Goal: Task Accomplishment & Management: Manage account settings

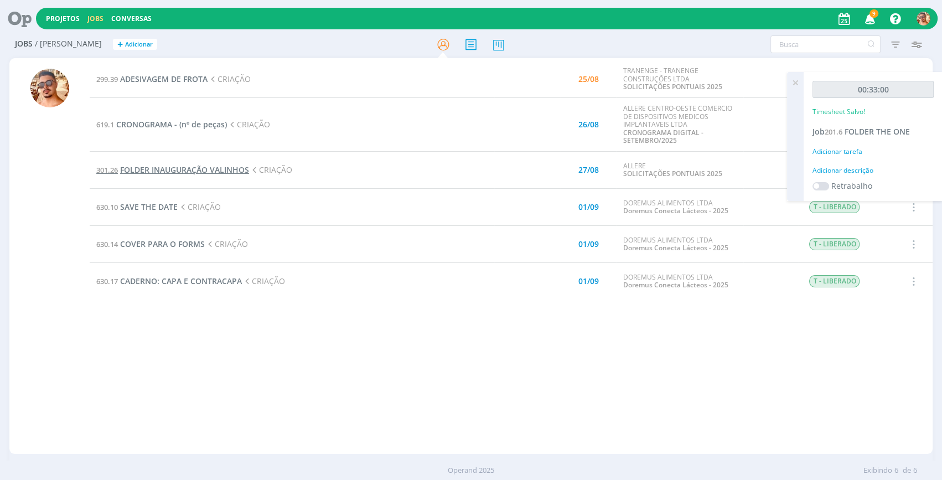
click at [184, 172] on span "FOLDER INAUGURAÇÃO VALINHOS" at bounding box center [184, 169] width 129 height 11
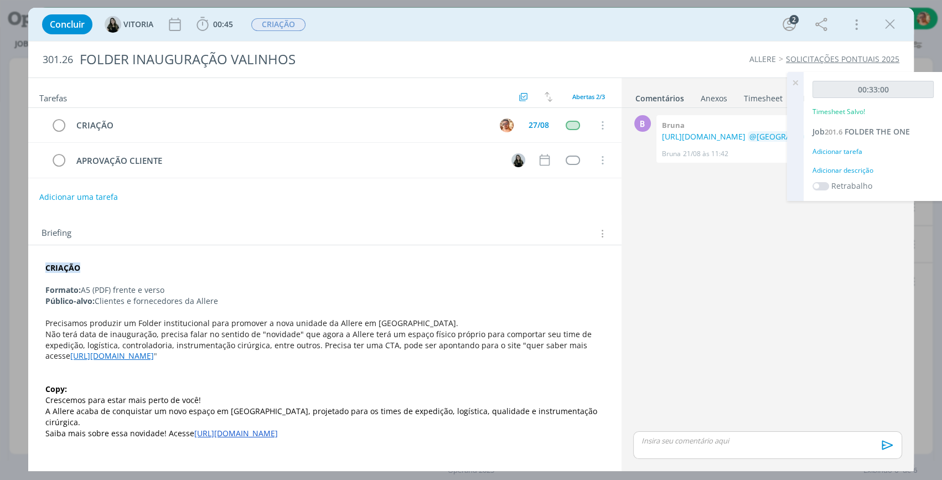
click at [797, 87] on icon at bounding box center [796, 83] width 20 height 22
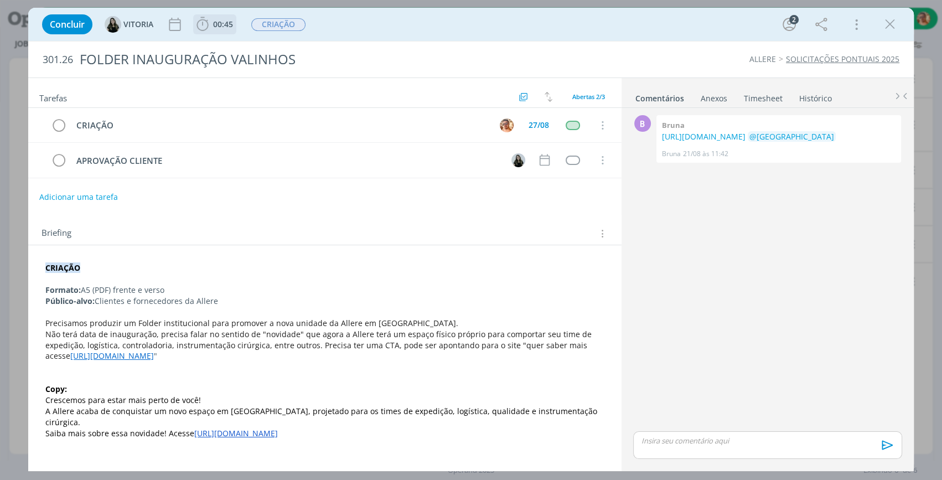
click at [229, 20] on span "00:45" at bounding box center [223, 24] width 20 height 11
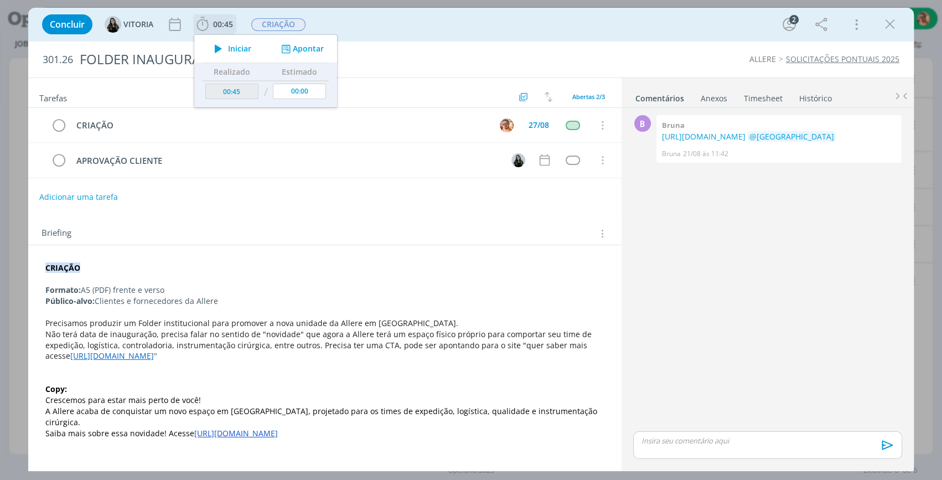
click at [240, 45] on span "Iniciar" at bounding box center [239, 49] width 23 height 8
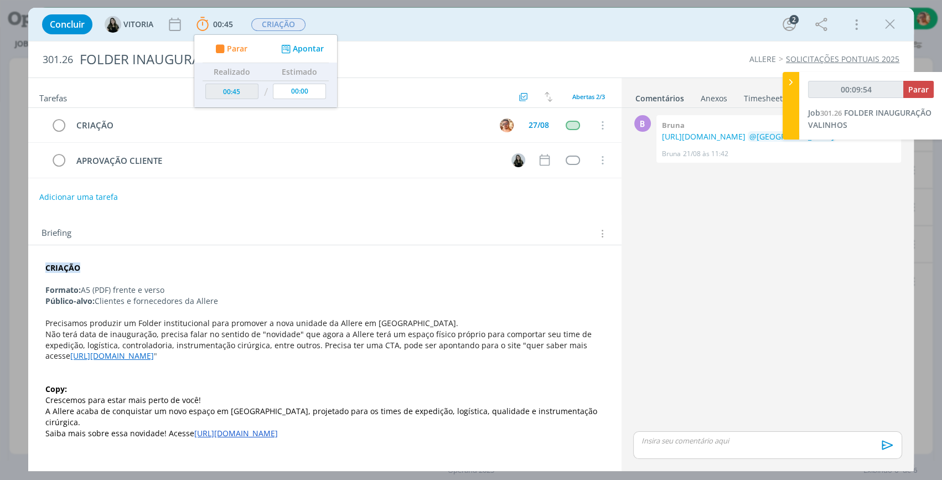
click at [709, 104] on div "Anexos 0" at bounding box center [714, 98] width 27 height 11
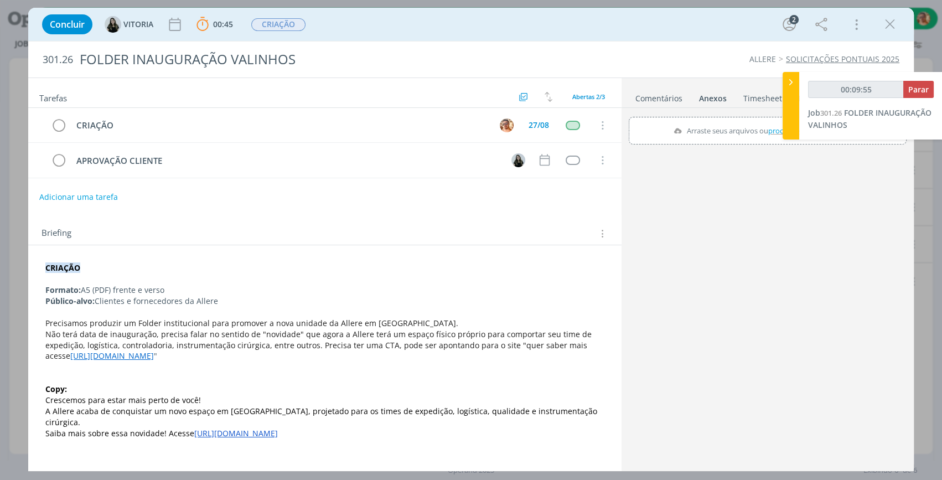
click at [672, 95] on link "Comentários" at bounding box center [659, 96] width 48 height 16
click at [708, 99] on div "Anexos 0" at bounding box center [714, 98] width 27 height 11
click at [677, 92] on link "Comentários" at bounding box center [659, 96] width 48 height 16
click at [888, 22] on icon "dialog" at bounding box center [890, 24] width 17 height 17
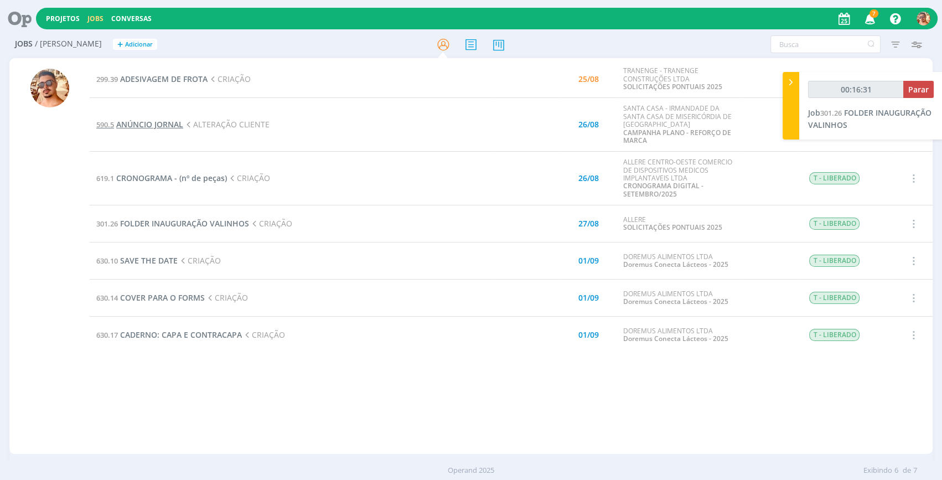
click at [166, 122] on span "ANÚNCIO JORNAL" at bounding box center [149, 124] width 67 height 11
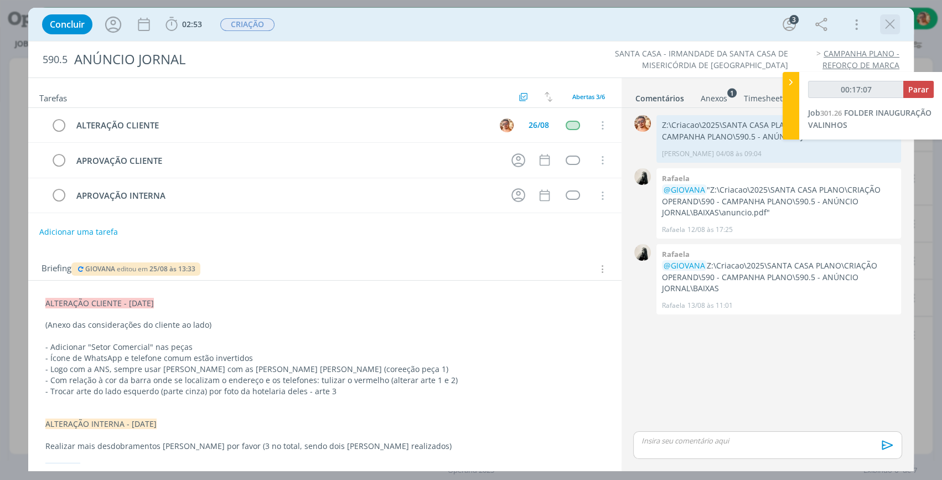
click at [897, 21] on icon "dialog" at bounding box center [890, 24] width 17 height 17
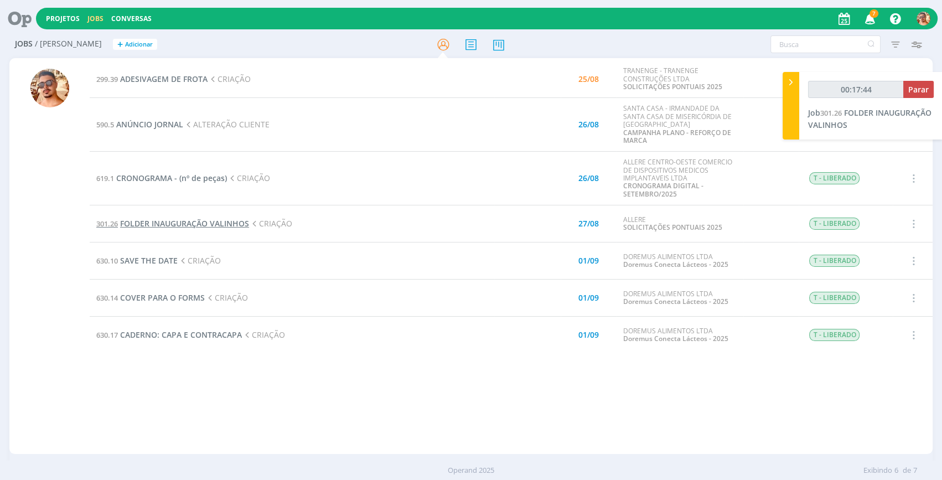
click at [191, 223] on span "FOLDER INAUGURAÇÃO VALINHOS" at bounding box center [184, 223] width 129 height 11
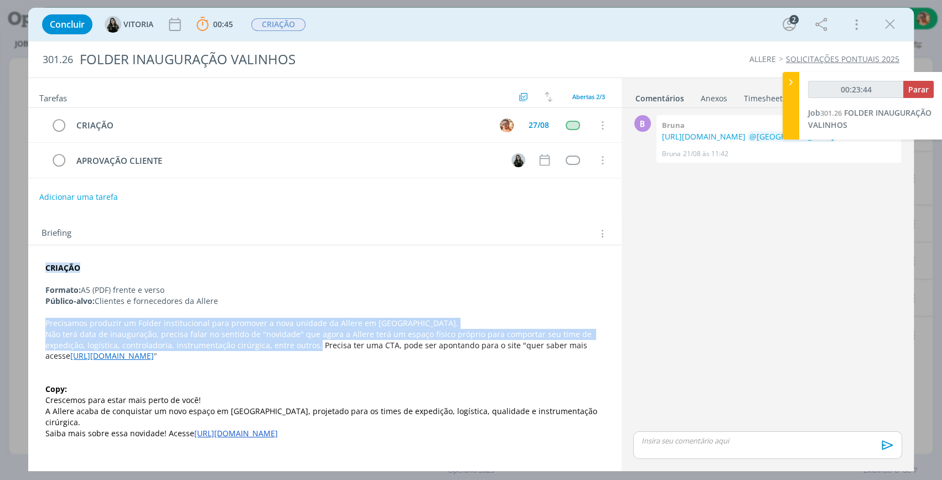
drag, startPoint x: 46, startPoint y: 318, endPoint x: 289, endPoint y: 343, distance: 244.4
click at [289, 343] on div "CRIAÇÃO Formato: A5 (PDF) frente e verso Público-alvo: Clientes e fornecedores …" at bounding box center [325, 351] width 576 height 184
copy div "Precisamos produzir um Folder institucional para promover a nova unidade da All…"
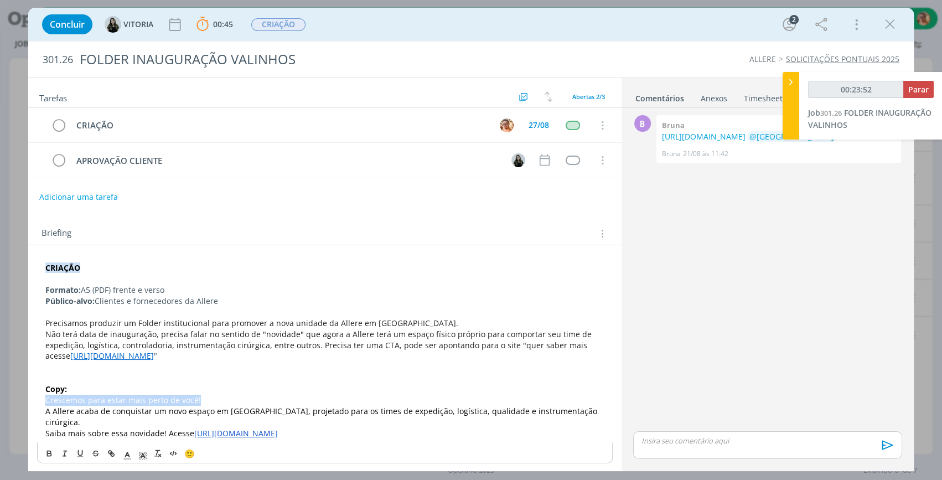
drag, startPoint x: 45, startPoint y: 398, endPoint x: 199, endPoint y: 398, distance: 153.4
click at [199, 398] on p "Crescemos para estar mais perto de você!" at bounding box center [324, 400] width 559 height 11
copy span "Crescemos para estar mais perto de você!"
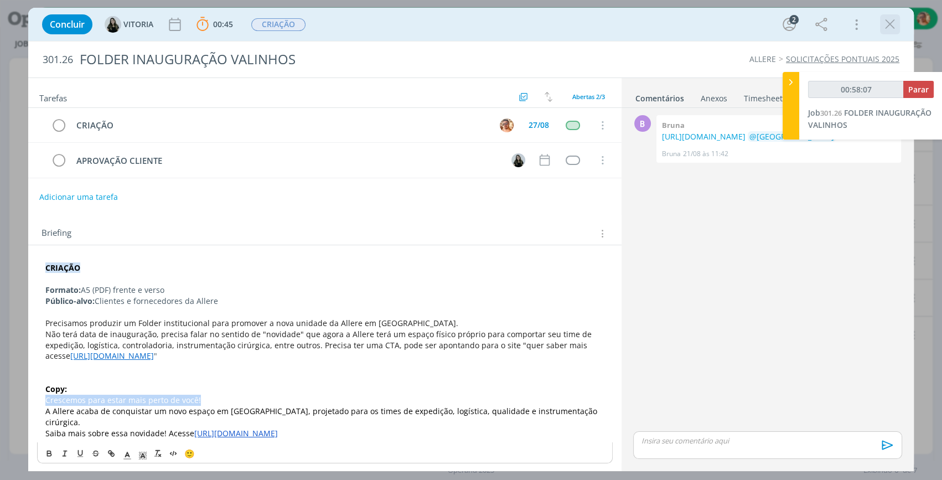
click at [891, 29] on icon "dialog" at bounding box center [890, 24] width 17 height 17
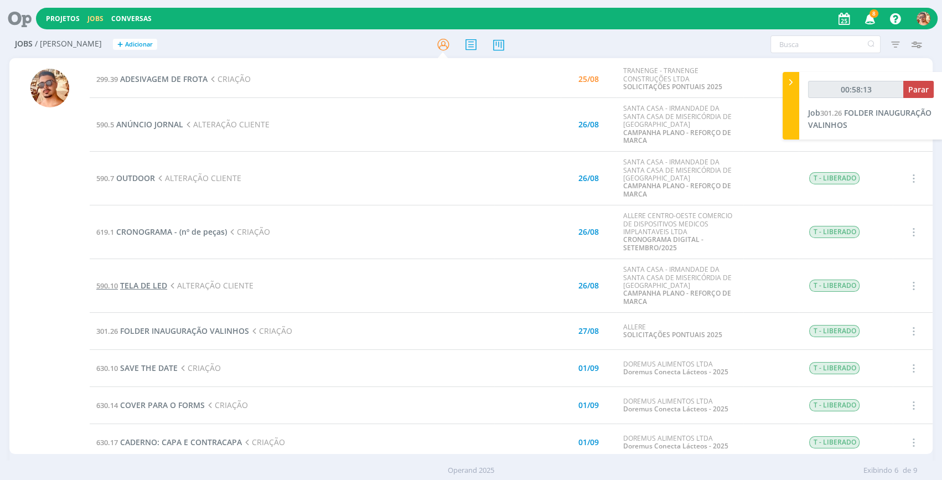
click at [149, 288] on span "TELA DE LED" at bounding box center [143, 285] width 47 height 11
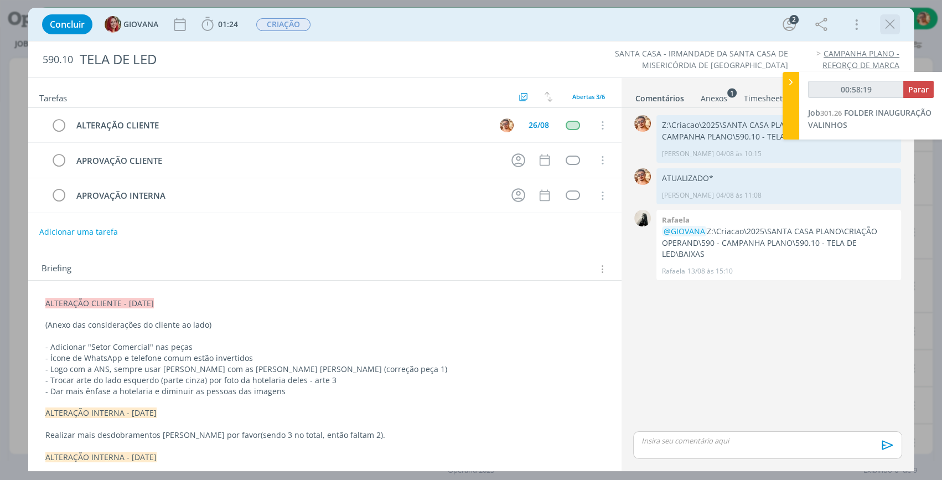
click at [891, 23] on icon "dialog" at bounding box center [890, 24] width 17 height 17
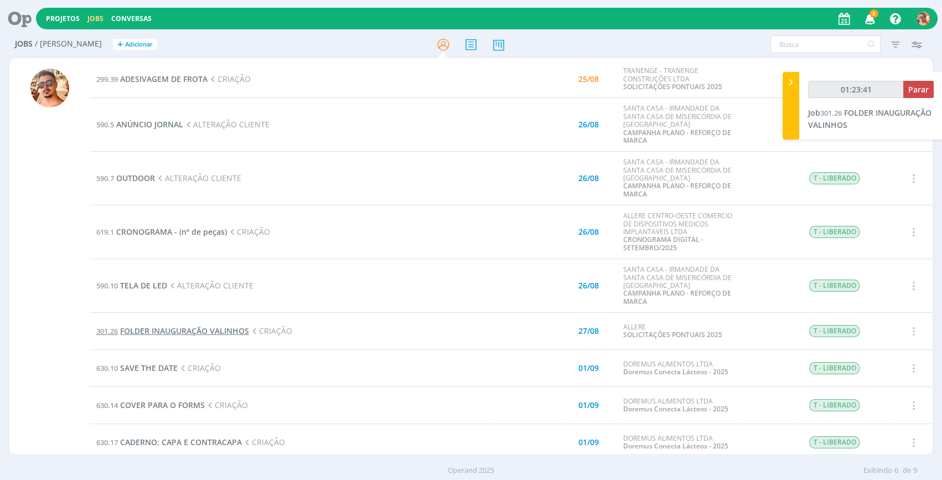
click at [224, 331] on span "FOLDER INAUGURAÇÃO VALINHOS" at bounding box center [184, 331] width 129 height 11
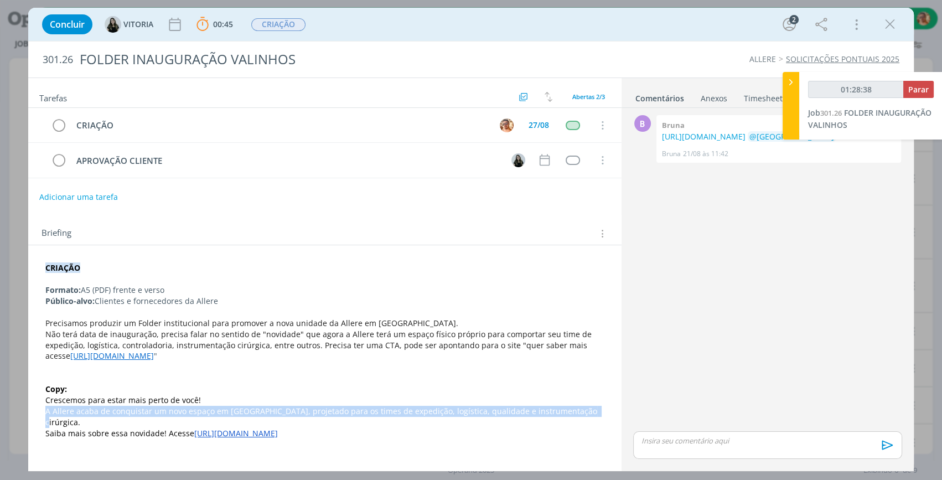
drag, startPoint x: 43, startPoint y: 410, endPoint x: 594, endPoint y: 413, distance: 550.4
click at [594, 413] on div "CRIAÇÃO Formato: A5 (PDF) frente e verso Público-alvo: Clientes e fornecedores …" at bounding box center [325, 351] width 576 height 184
copy span "A Allere acaba de conquistar um novo espaço em [GEOGRAPHIC_DATA], projetado par…"
drag, startPoint x: 44, startPoint y: 418, endPoint x: 205, endPoint y: 458, distance: 165.4
click at [299, 424] on div "CRIAÇÃO Formato: A5 (PDF) frente e verso Público-alvo: Clientes e fornecedores …" at bounding box center [325, 351] width 576 height 184
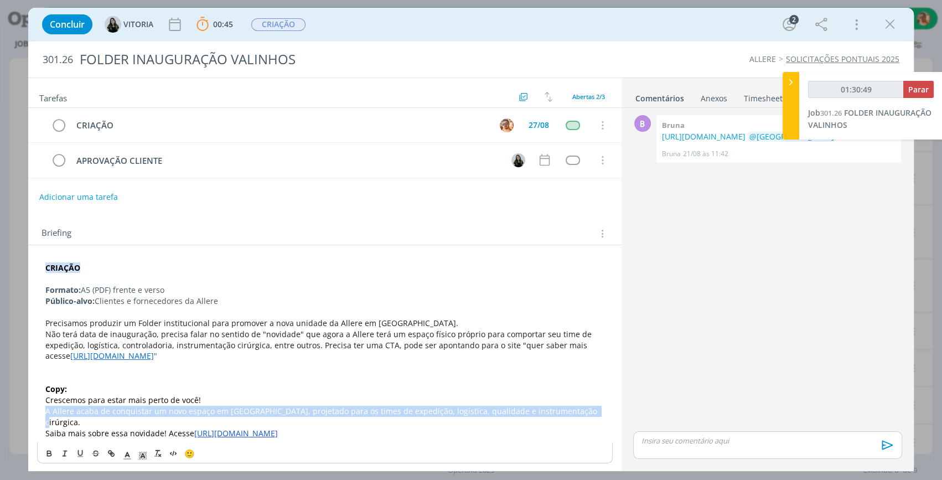
copy p "Saiba mais sobre essa novidade! Acesse [URL][DOMAIN_NAME]"
click at [278, 428] on link "[URL][DOMAIN_NAME]" at bounding box center [236, 433] width 84 height 11
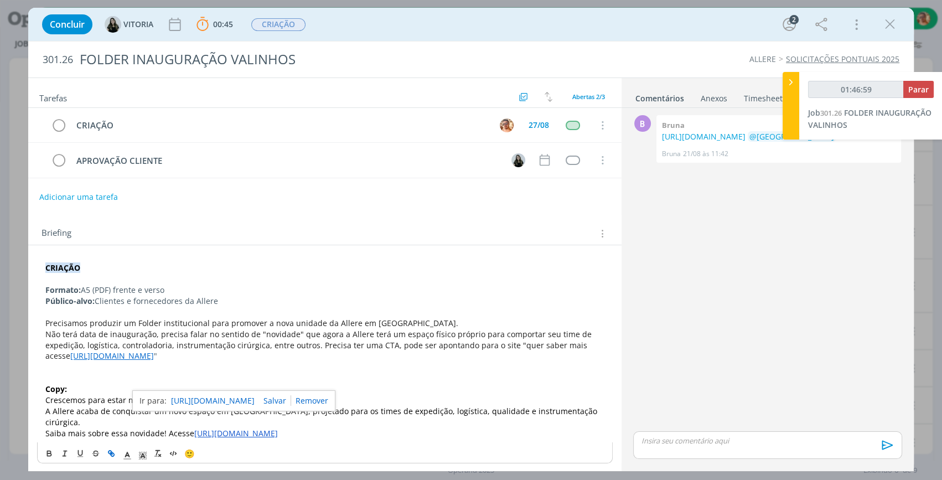
type input "01:47:00"
click at [924, 92] on span "Parar" at bounding box center [919, 89] width 20 height 11
click at [718, 450] on div "dialog" at bounding box center [767, 445] width 269 height 28
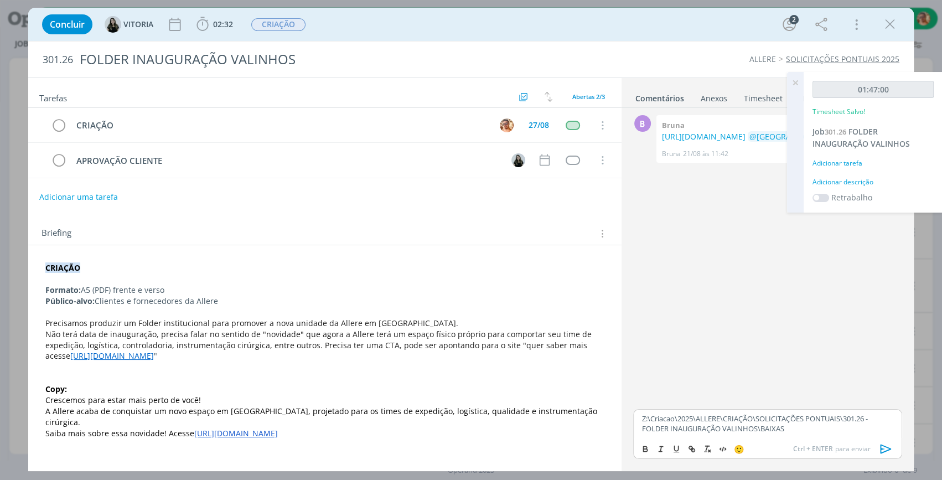
click at [887, 450] on icon "dialog" at bounding box center [886, 448] width 11 height 9
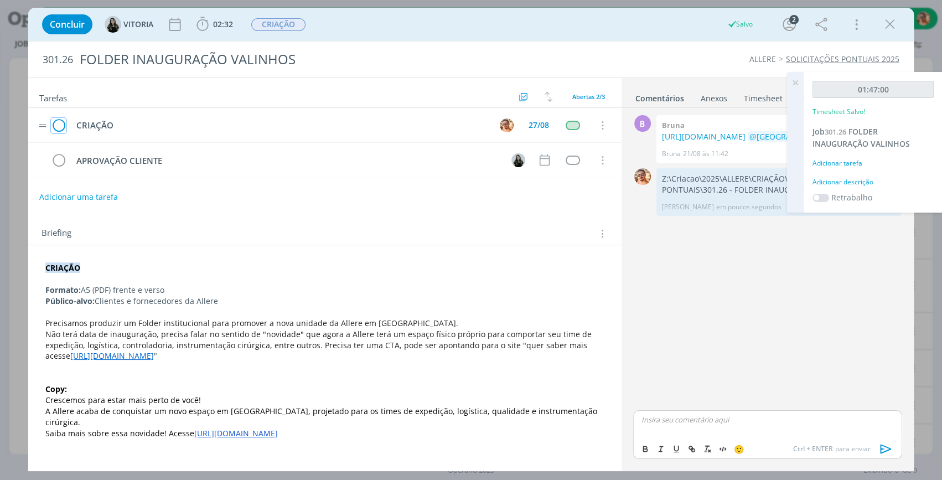
click at [59, 121] on icon "dialog" at bounding box center [59, 125] width 16 height 17
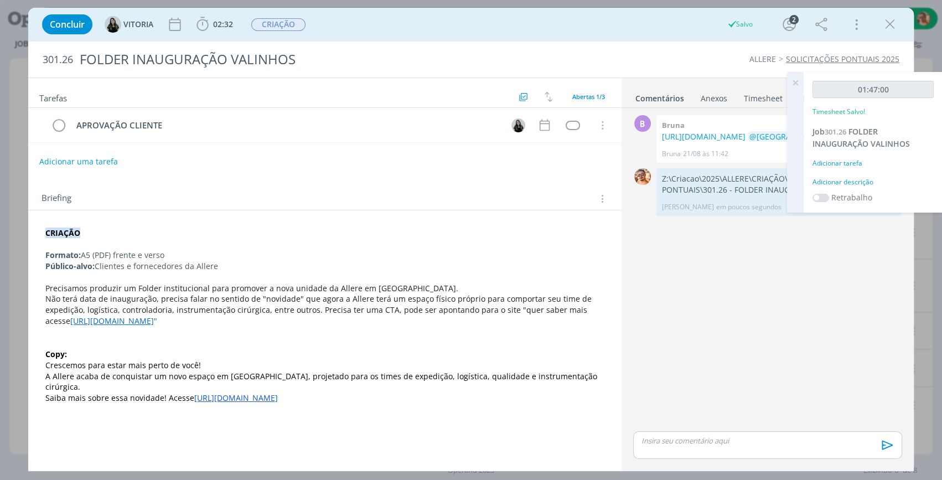
click at [794, 75] on icon at bounding box center [796, 83] width 20 height 22
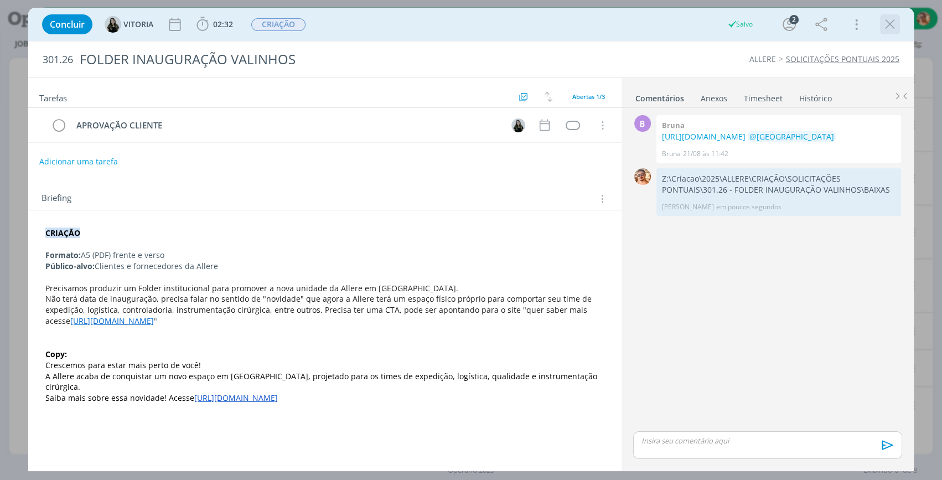
click at [888, 28] on icon "dialog" at bounding box center [890, 24] width 17 height 17
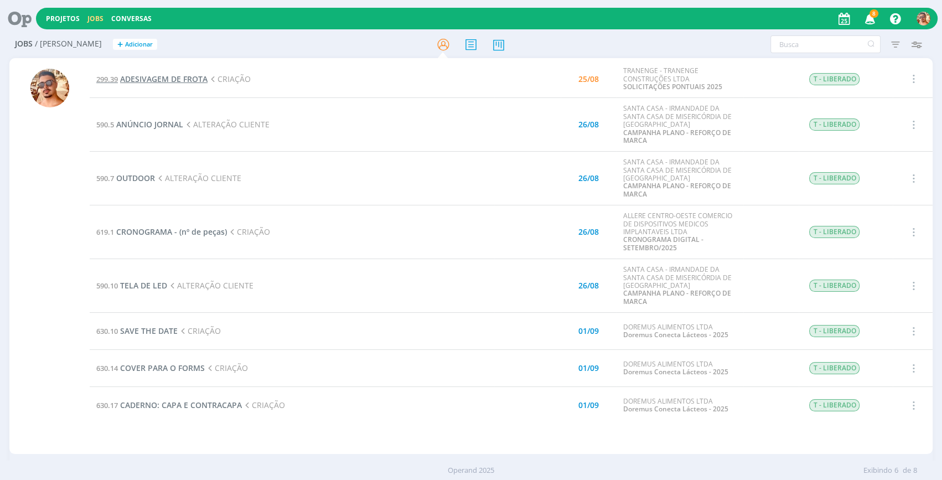
click at [163, 81] on span "ADESIVAGEM DE FROTA" at bounding box center [163, 79] width 87 height 11
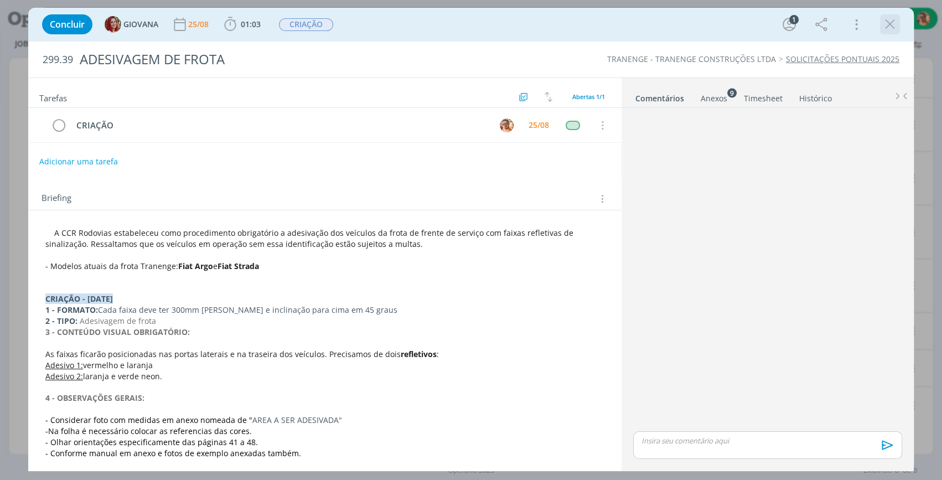
click at [886, 34] on div "Concluir GIOVANA [DATE] 01:03 Iniciar Apontar Data * [DATE] Horas * 00:00 Taref…" at bounding box center [471, 24] width 869 height 27
click at [882, 27] on icon "dialog" at bounding box center [890, 24] width 17 height 17
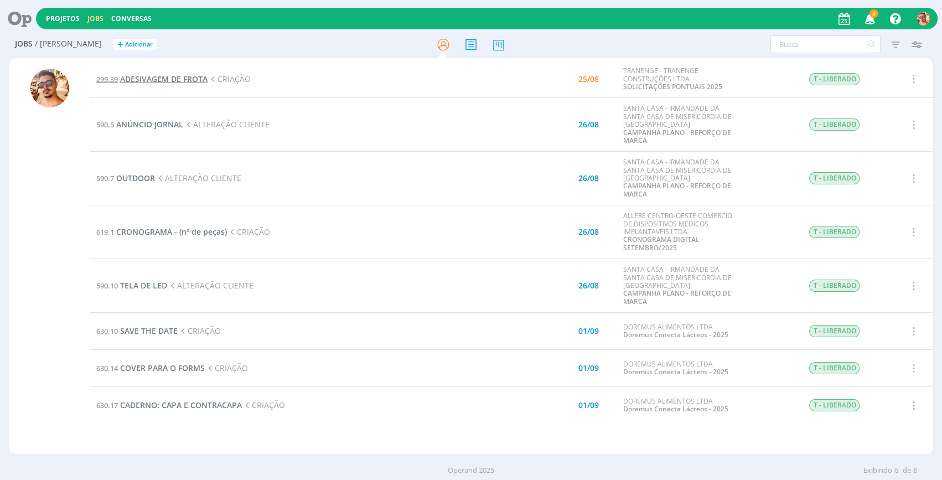
click at [139, 76] on span "ADESIVAGEM DE FROTA" at bounding box center [163, 79] width 87 height 11
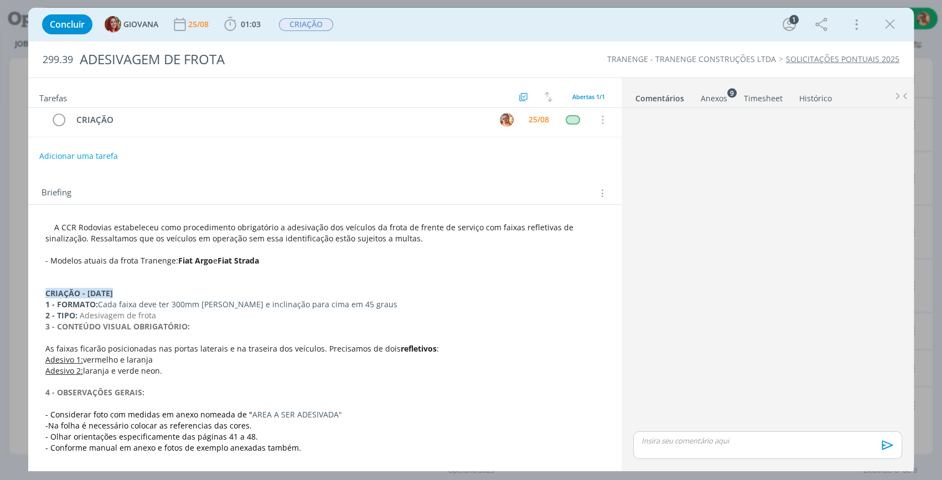
scroll to position [47, 0]
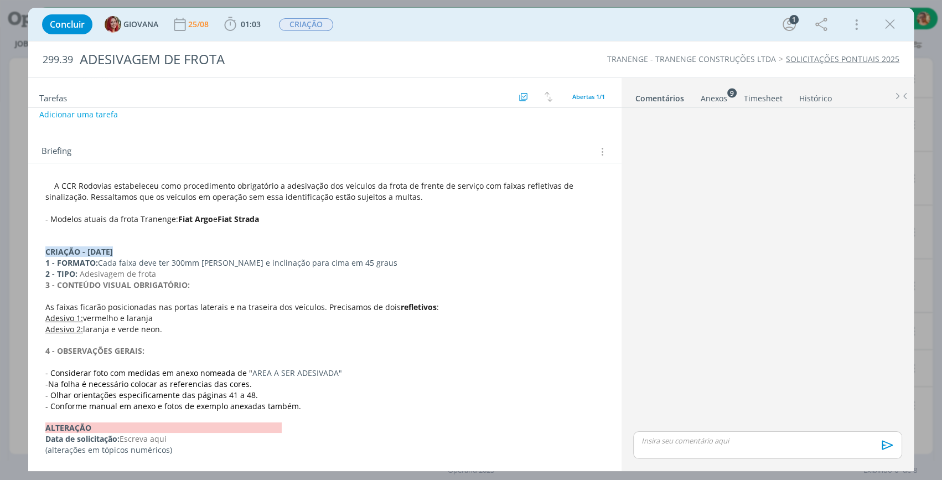
click at [706, 94] on div "Anexos 9" at bounding box center [714, 98] width 27 height 11
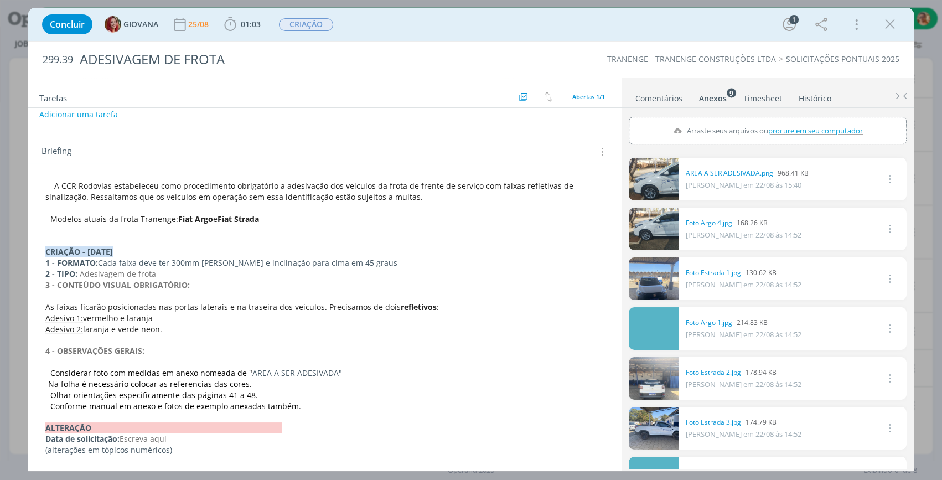
scroll to position [134, 0]
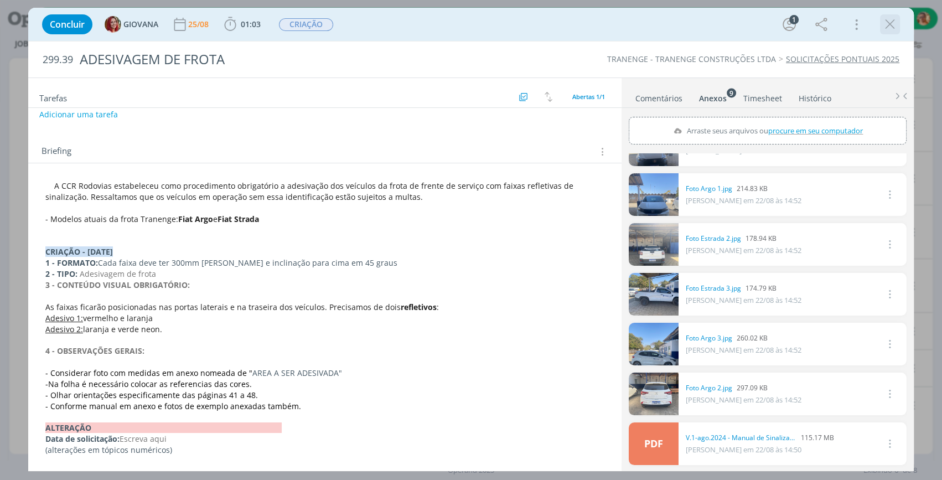
click at [898, 22] on button "dialog" at bounding box center [890, 24] width 17 height 17
click at [891, 26] on div at bounding box center [471, 240] width 942 height 480
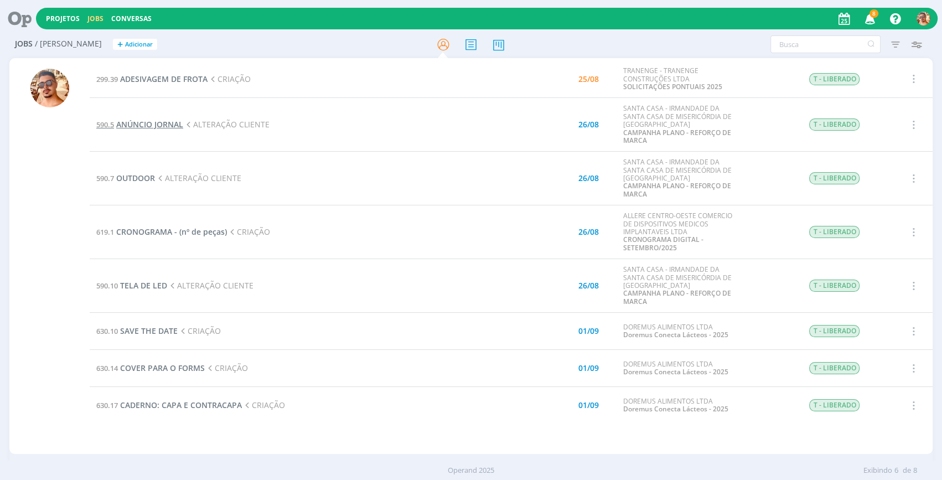
click at [143, 126] on span "ANÚNCIO JORNAL" at bounding box center [149, 124] width 67 height 11
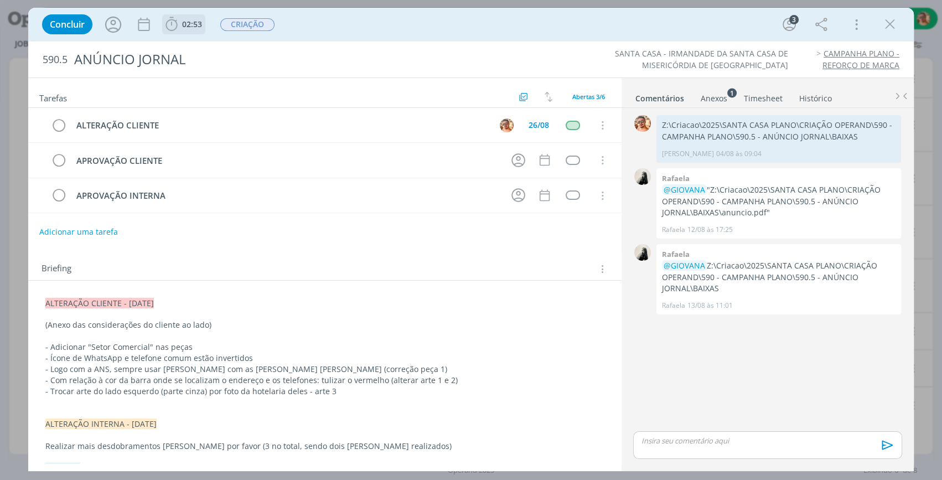
click at [195, 25] on span "02:53" at bounding box center [192, 24] width 20 height 11
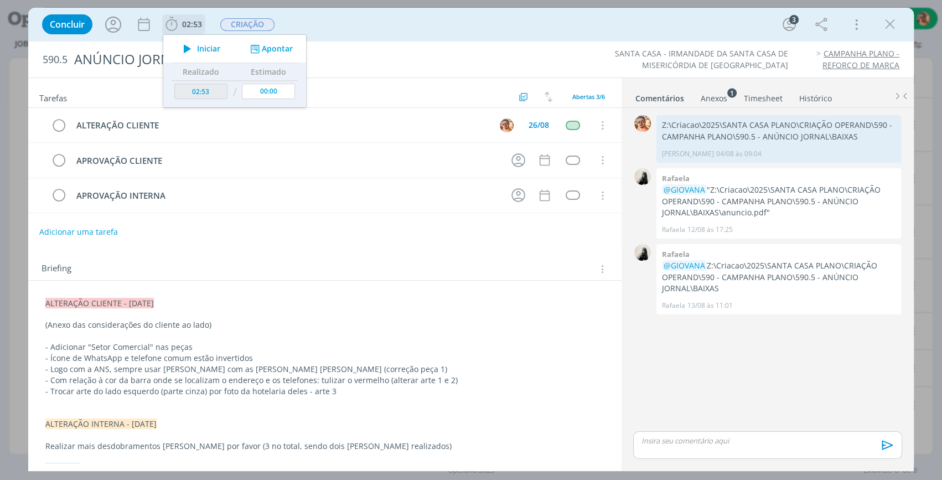
click at [212, 41] on button "Iniciar" at bounding box center [199, 49] width 44 height 16
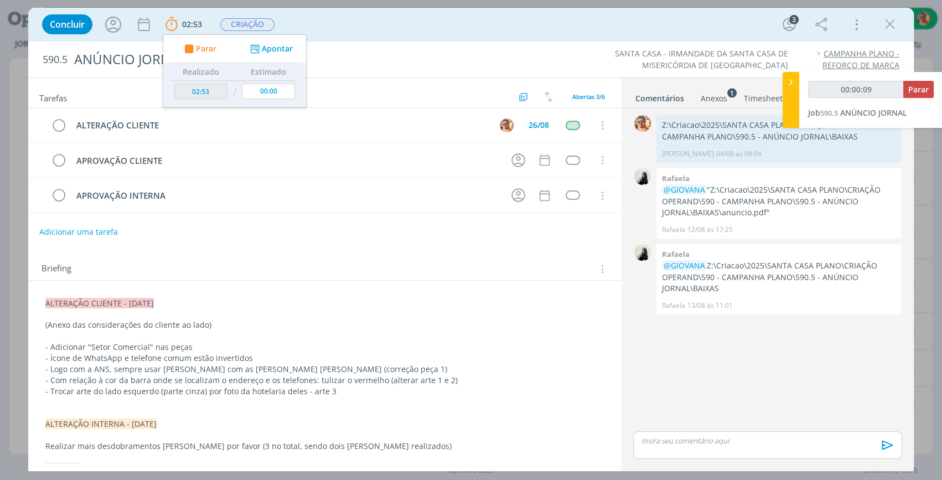
drag, startPoint x: 330, startPoint y: 37, endPoint x: 323, endPoint y: 45, distance: 10.6
click at [330, 37] on div "Concluir 02:53 Parar Apontar Data * [DATE] Horas * 00:00 Tarefa Selecione a tar…" at bounding box center [471, 24] width 869 height 27
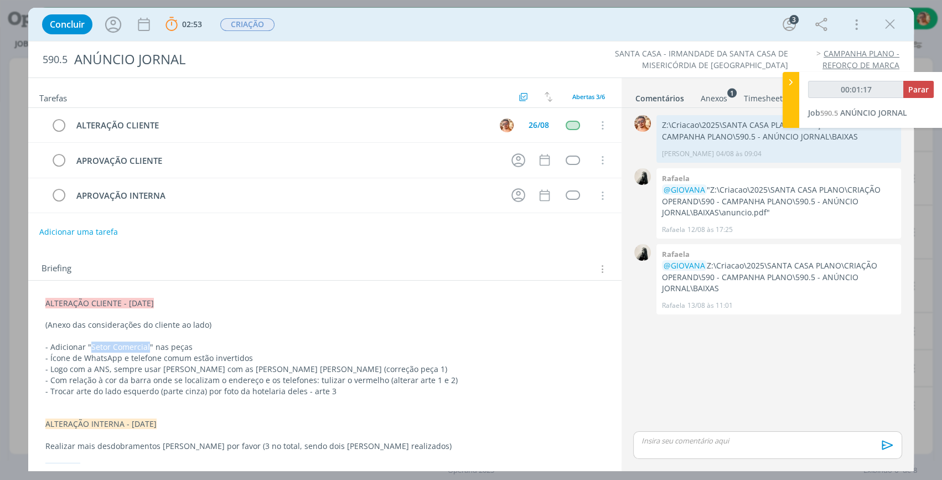
drag, startPoint x: 87, startPoint y: 347, endPoint x: 147, endPoint y: 347, distance: 59.2
click at [147, 347] on p "- Adicionar "Setor Comercial" nas peças" at bounding box center [324, 347] width 559 height 11
copy p "Setor Comercial"
click at [727, 442] on p "dialog" at bounding box center [767, 441] width 251 height 10
type input "00:32:21"
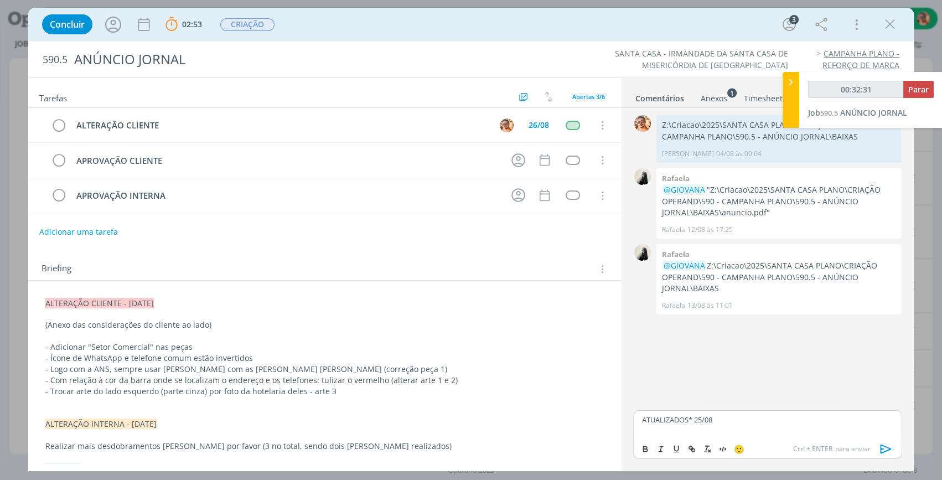
click at [881, 452] on icon "dialog" at bounding box center [886, 448] width 11 height 9
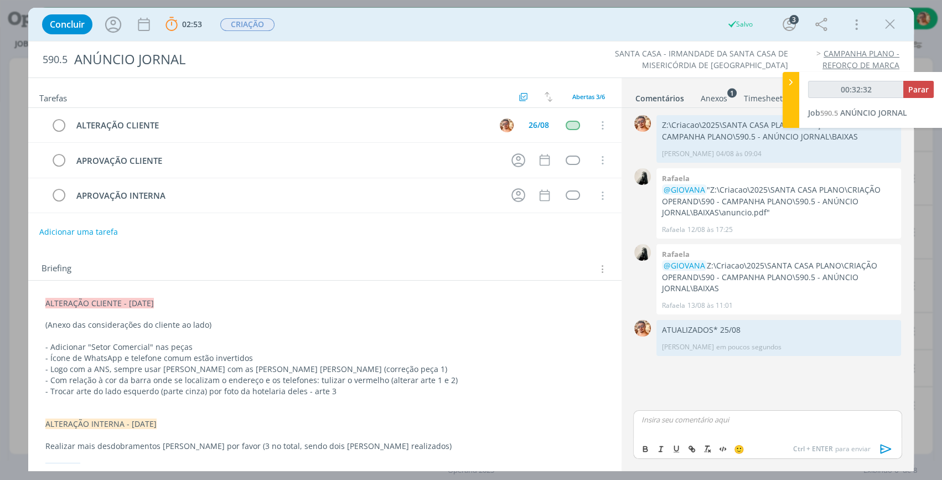
type input "00:32:33"
click at [922, 89] on span "Parar" at bounding box center [919, 89] width 20 height 11
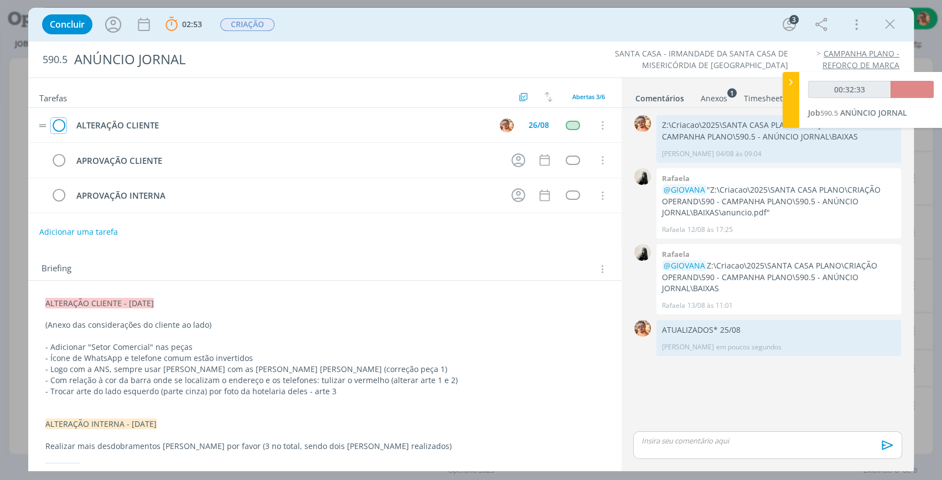
click at [63, 125] on icon "dialog" at bounding box center [59, 125] width 16 height 17
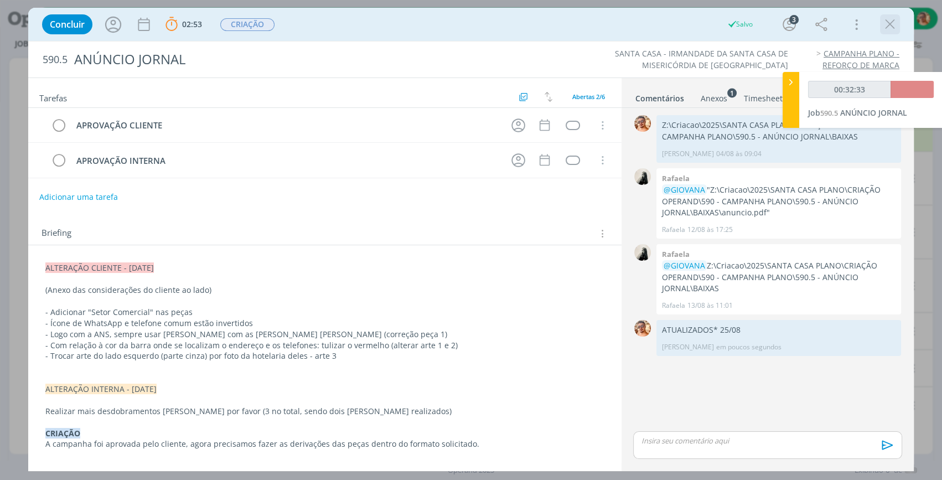
click at [889, 25] on icon "dialog" at bounding box center [890, 24] width 17 height 17
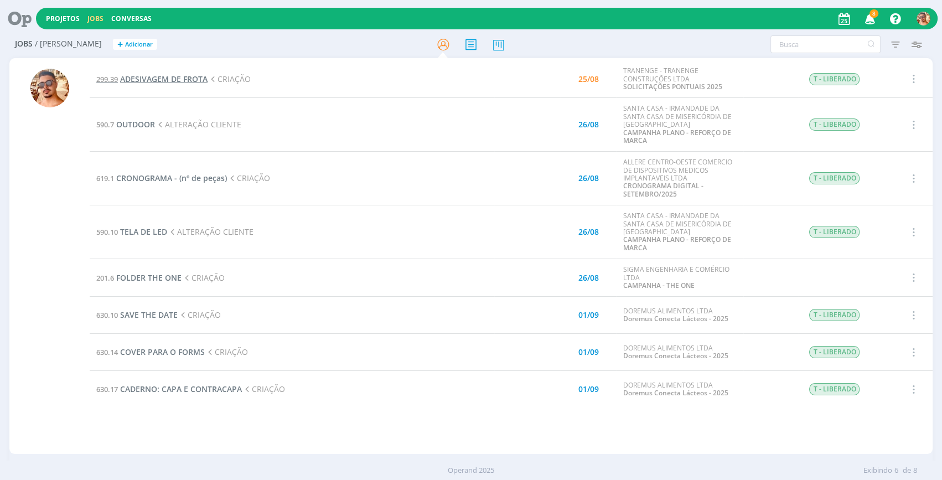
click at [177, 79] on span "ADESIVAGEM DE FROTA" at bounding box center [163, 79] width 87 height 11
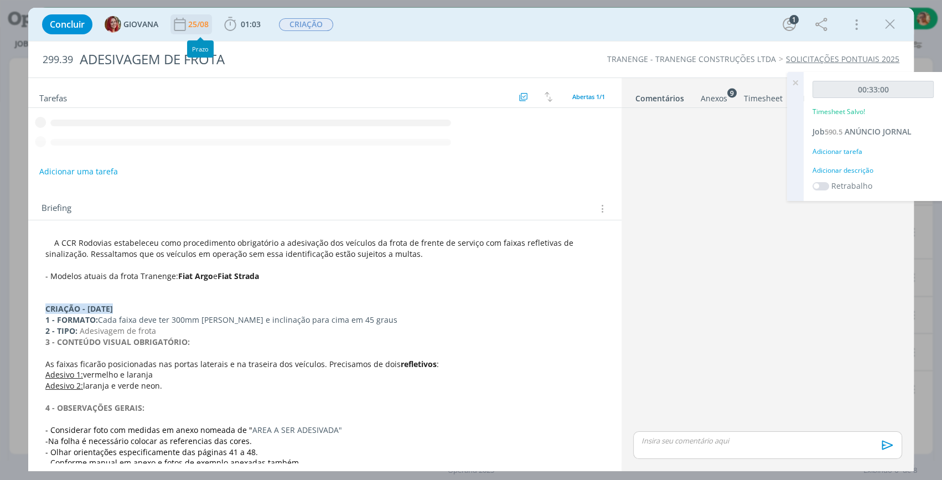
click at [195, 25] on div "25/08" at bounding box center [199, 24] width 23 height 8
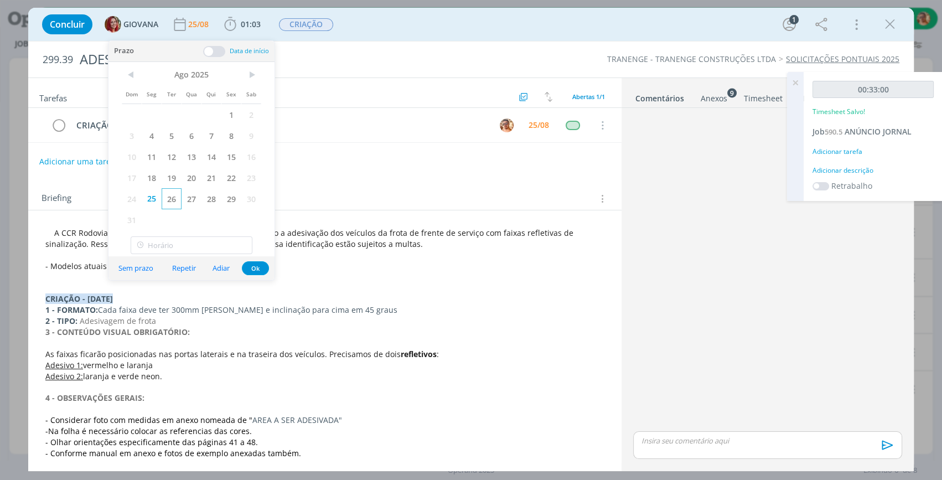
click at [177, 196] on span "26" at bounding box center [172, 198] width 20 height 21
click at [532, 117] on div "25/08" at bounding box center [539, 125] width 26 height 17
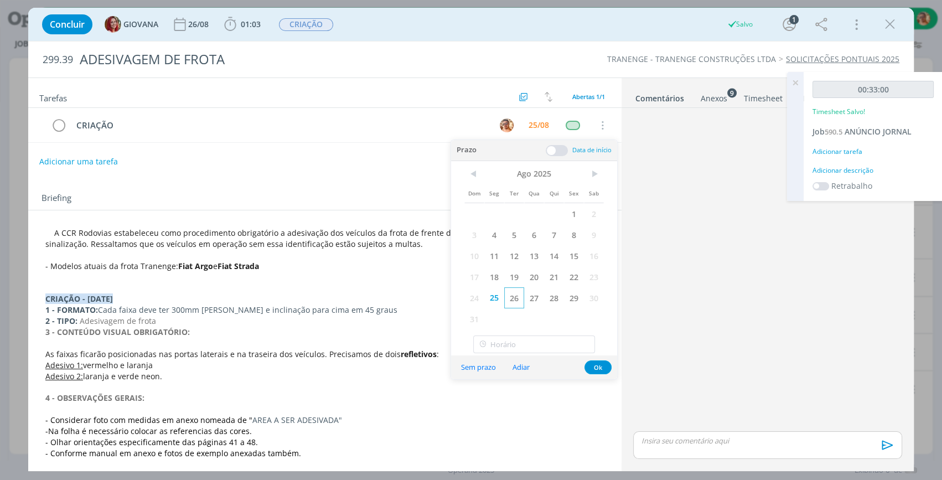
click at [520, 300] on span "26" at bounding box center [514, 297] width 20 height 21
click at [892, 28] on icon "dialog" at bounding box center [890, 24] width 17 height 17
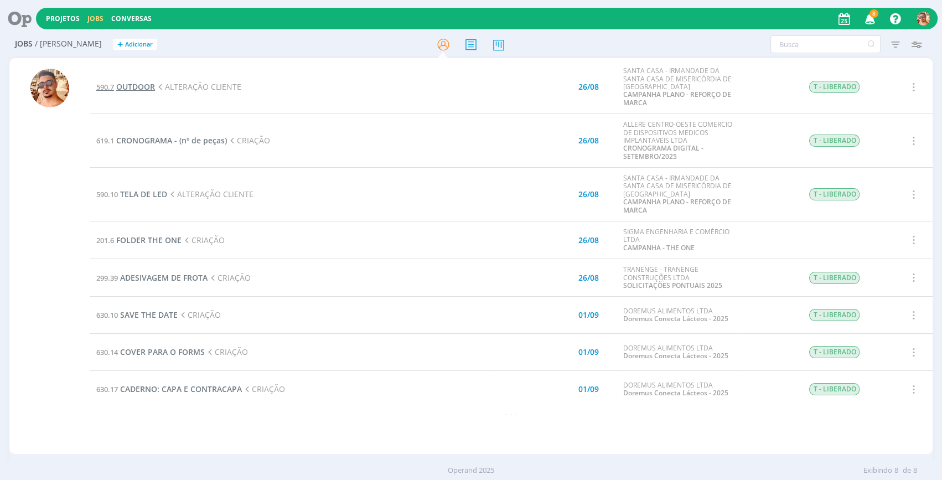
click at [144, 83] on span "OUTDOOR" at bounding box center [135, 86] width 39 height 11
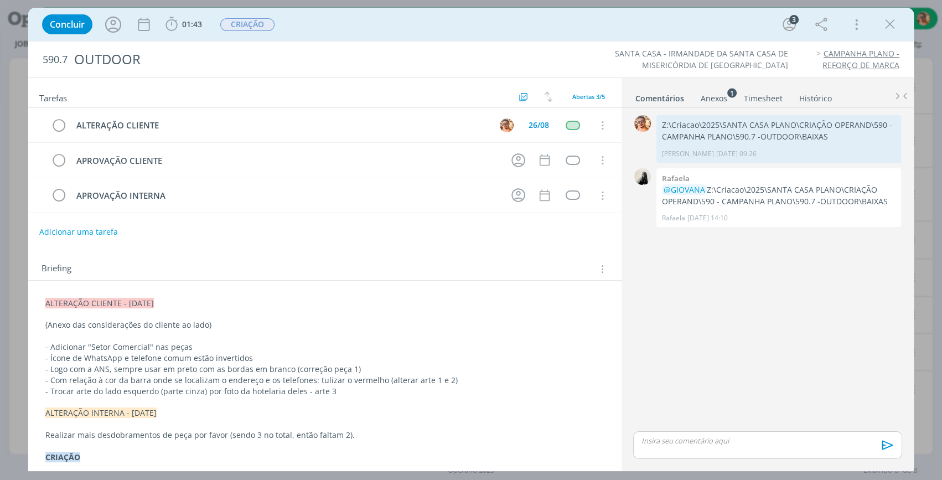
click at [720, 94] on div "Anexos 1" at bounding box center [714, 98] width 27 height 11
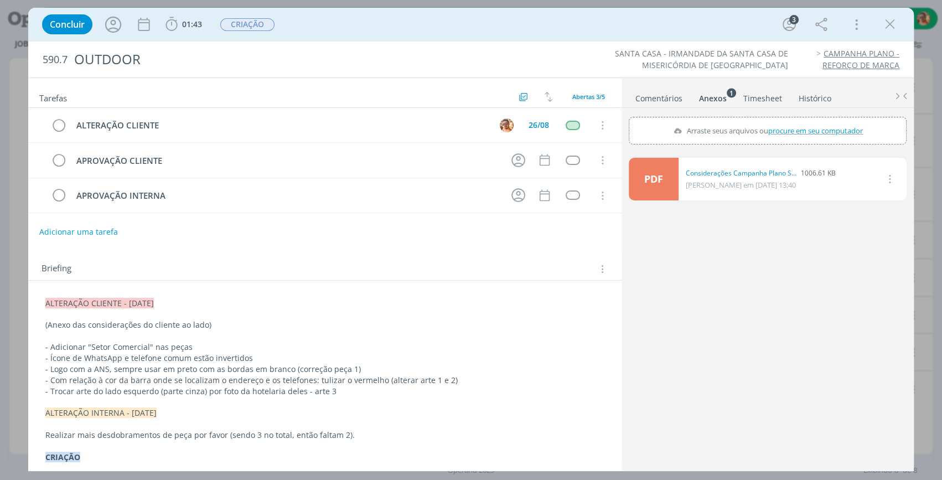
click at [671, 97] on link "Comentários" at bounding box center [659, 96] width 48 height 16
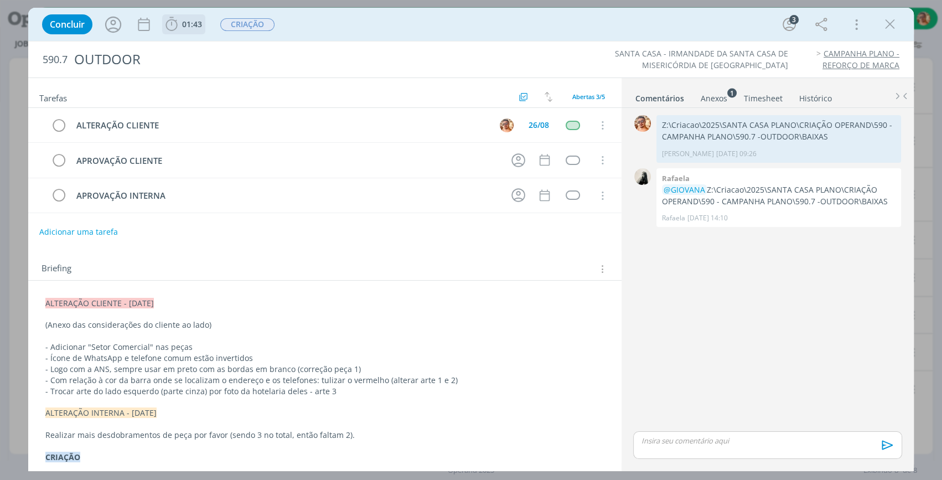
click at [178, 33] on span "01:43 Iniciar Apontar Data * 25/08/2025 Horas * 00:00 Tarefa Selecione a tarefa…" at bounding box center [183, 24] width 43 height 20
click at [187, 23] on span "01:43" at bounding box center [192, 24] width 20 height 11
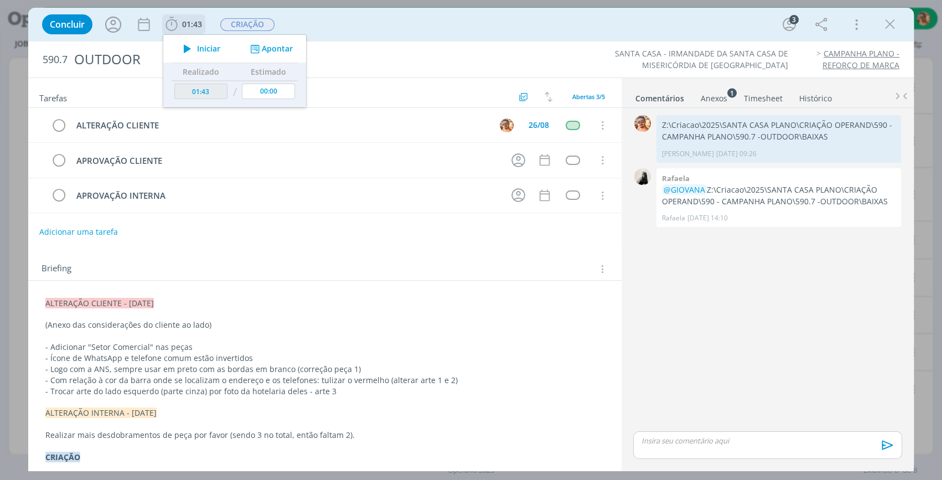
click at [208, 45] on span "Iniciar" at bounding box center [208, 49] width 23 height 8
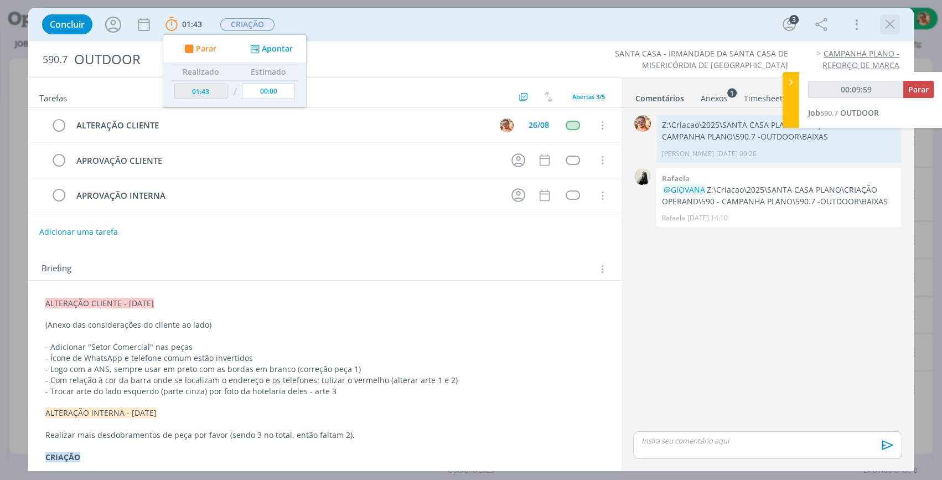
click at [888, 21] on icon "dialog" at bounding box center [890, 24] width 17 height 17
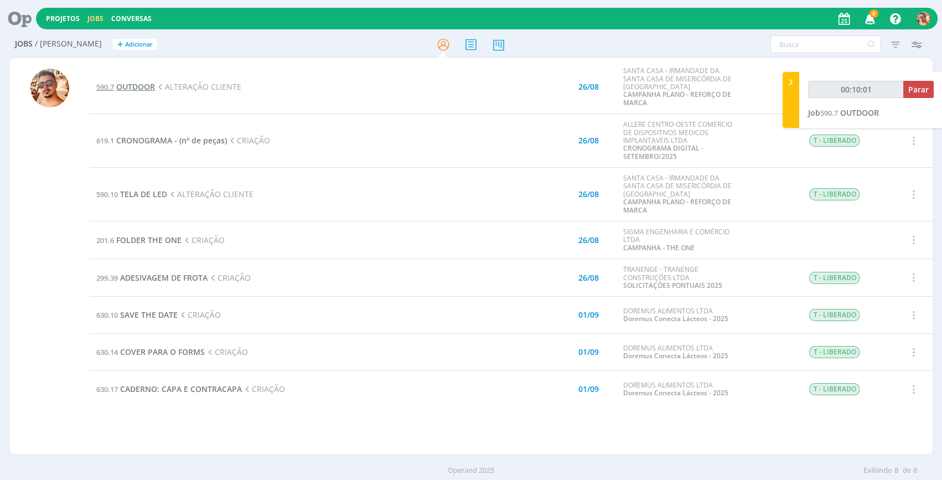
click at [130, 85] on span "OUTDOOR" at bounding box center [135, 86] width 39 height 11
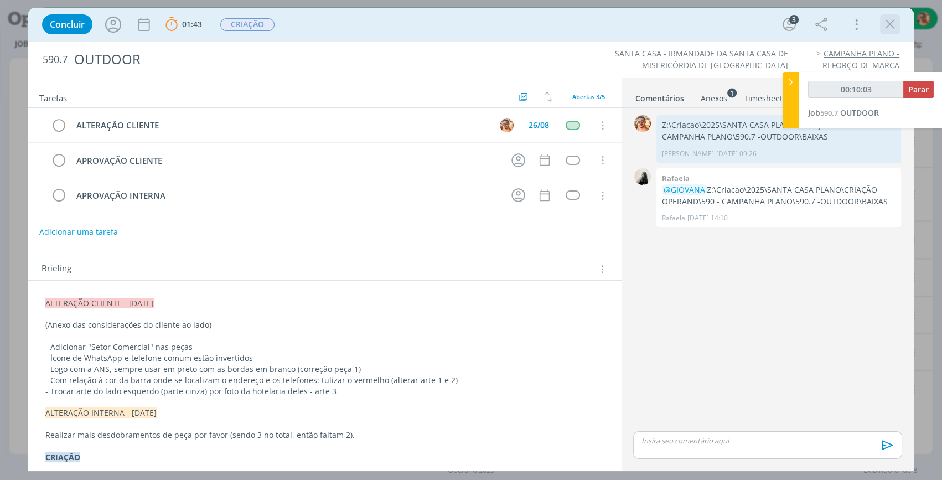
click at [895, 24] on icon "dialog" at bounding box center [890, 24] width 17 height 17
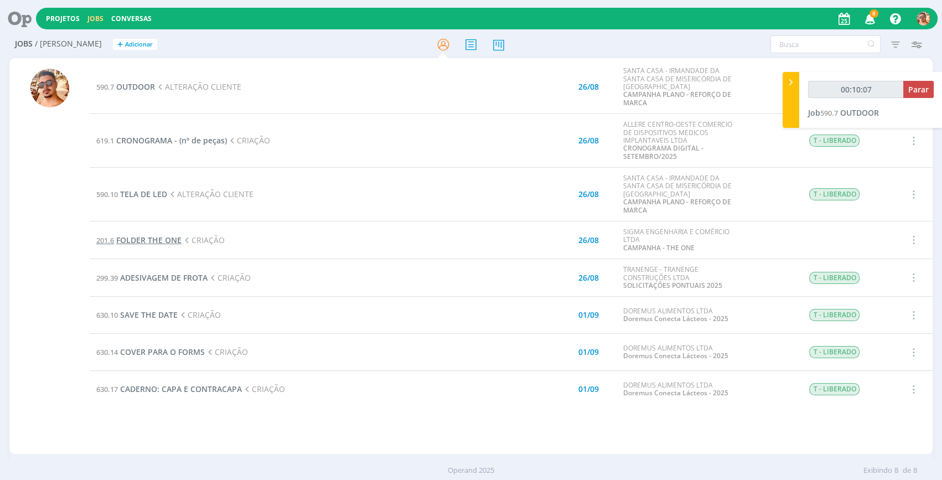
click at [164, 241] on span "FOLDER THE ONE" at bounding box center [148, 240] width 65 height 11
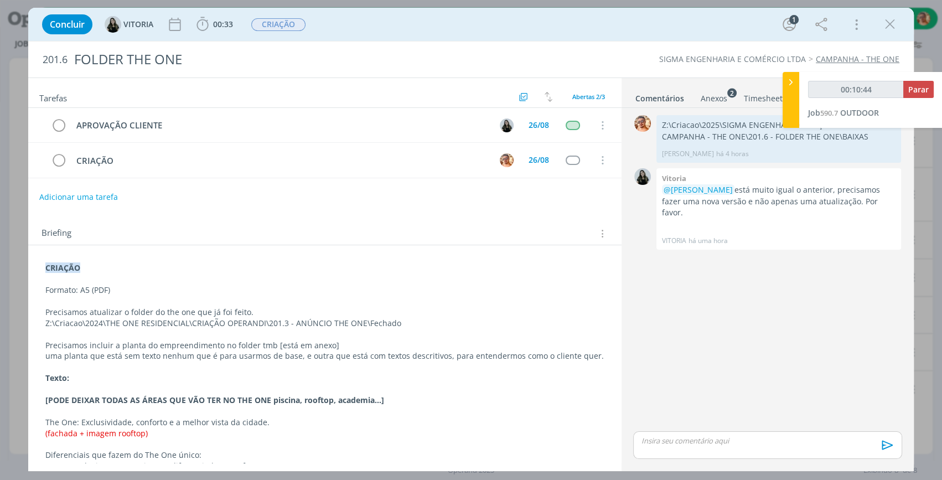
type input "00:10:45"
click at [792, 86] on icon at bounding box center [791, 82] width 11 height 12
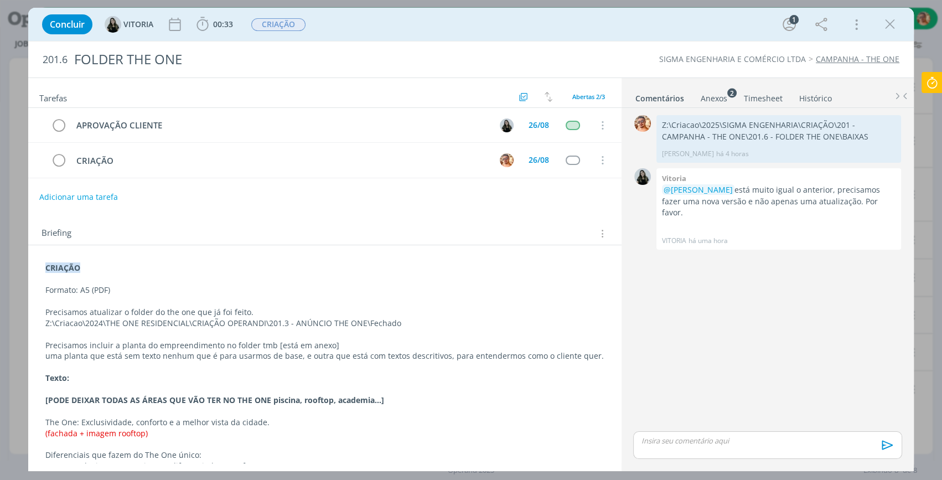
drag, startPoint x: 892, startPoint y: 28, endPoint x: 767, endPoint y: 265, distance: 268.0
click at [891, 28] on icon "dialog" at bounding box center [890, 24] width 17 height 17
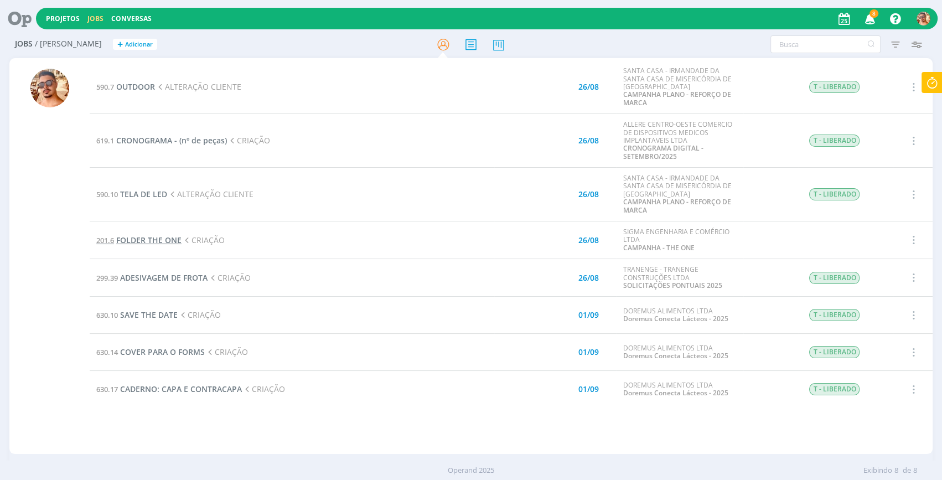
click at [172, 238] on span "FOLDER THE ONE" at bounding box center [148, 240] width 65 height 11
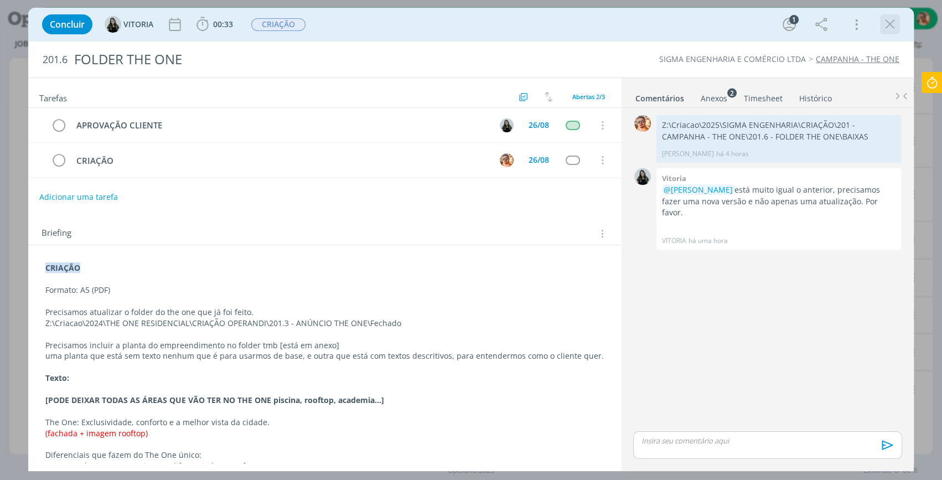
click at [890, 28] on icon "dialog" at bounding box center [890, 24] width 17 height 17
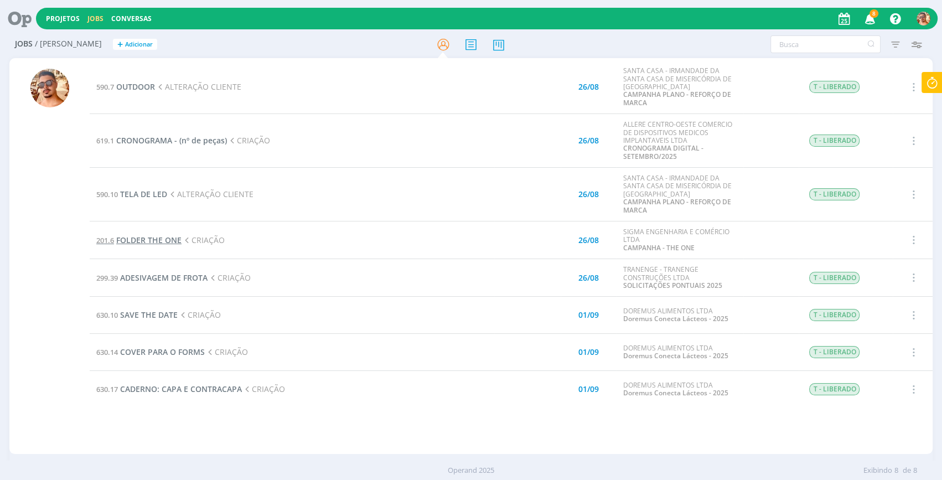
click at [158, 239] on span "FOLDER THE ONE" at bounding box center [148, 240] width 65 height 11
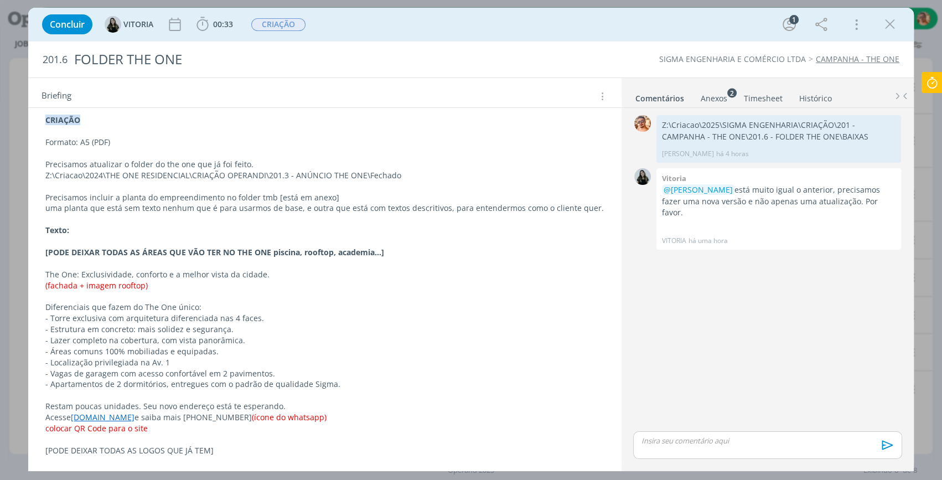
scroll to position [97, 0]
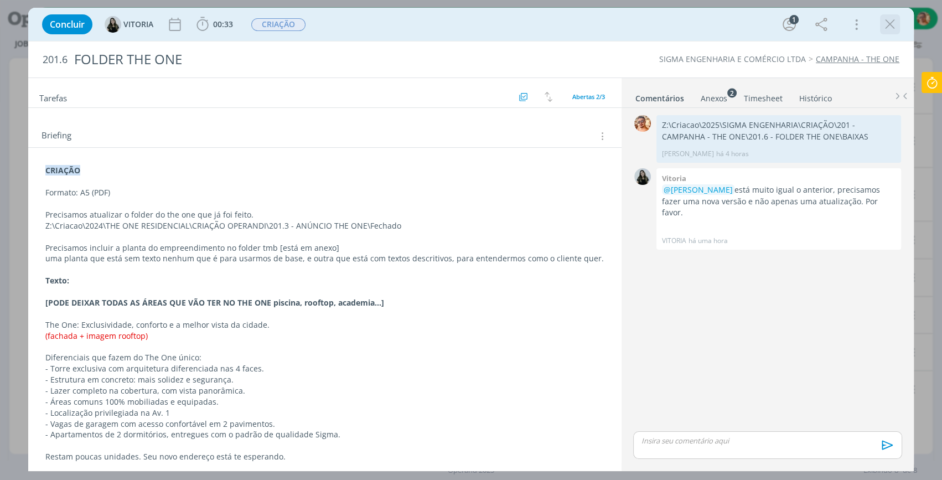
click at [886, 26] on icon "dialog" at bounding box center [890, 24] width 17 height 17
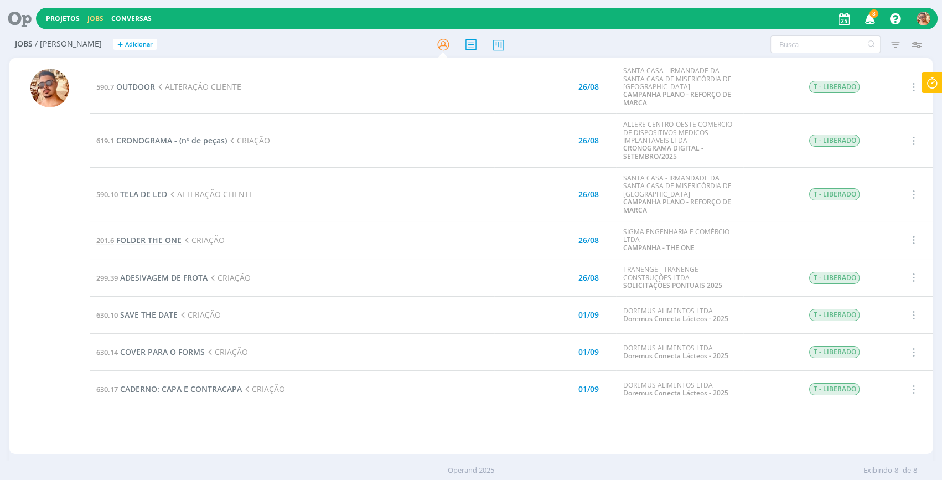
click at [174, 239] on span "FOLDER THE ONE" at bounding box center [148, 240] width 65 height 11
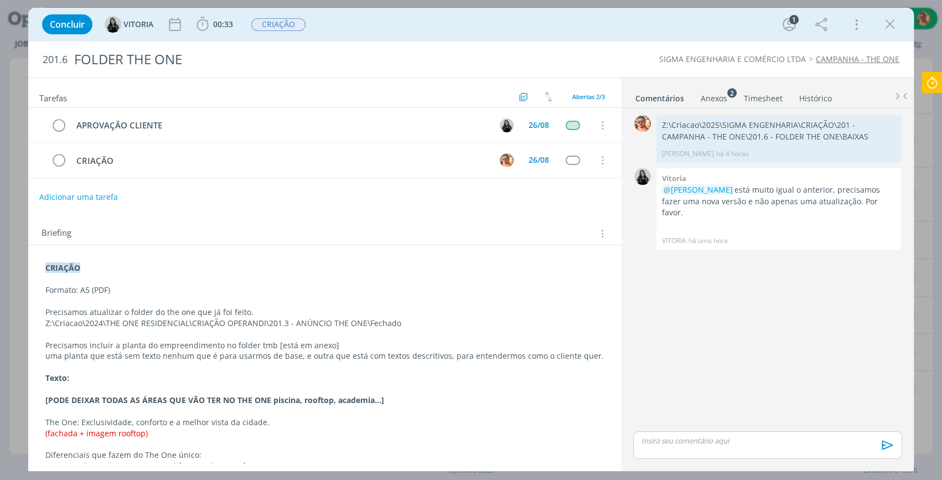
click at [707, 100] on div "Anexos 2" at bounding box center [714, 98] width 27 height 11
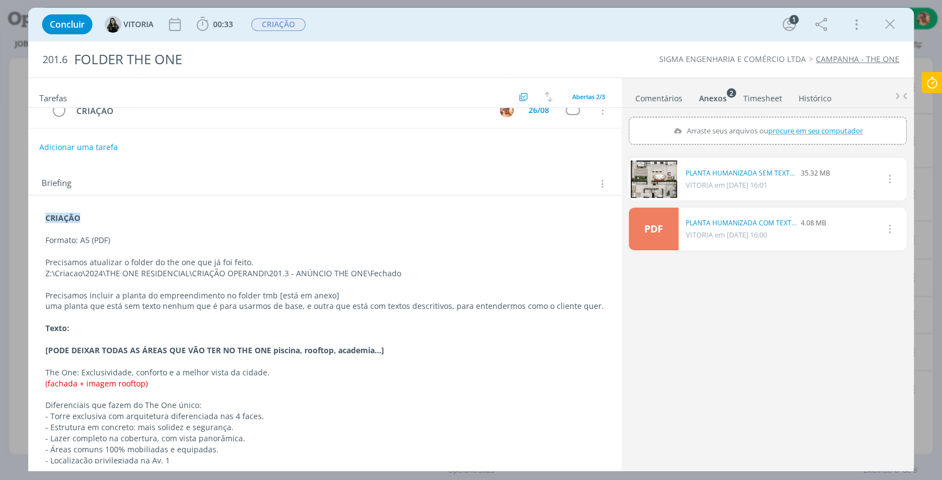
scroll to position [100, 0]
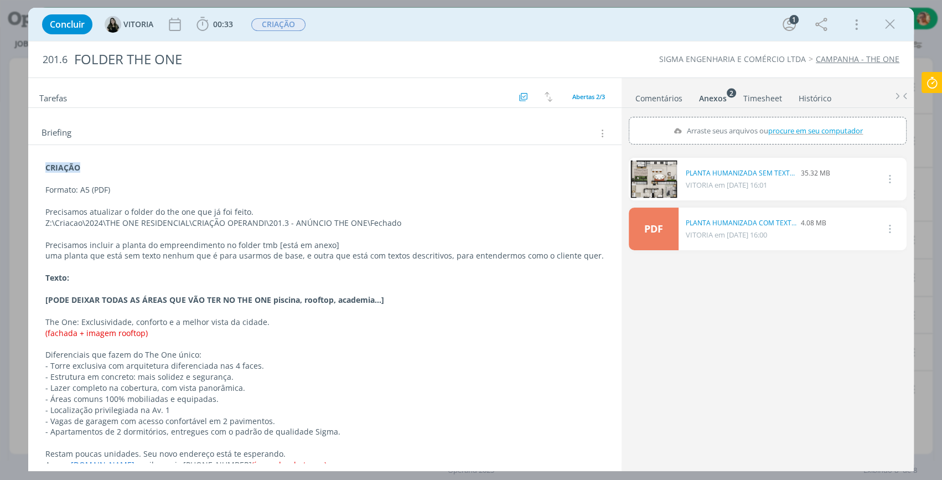
click at [656, 97] on link "Comentários" at bounding box center [659, 96] width 48 height 16
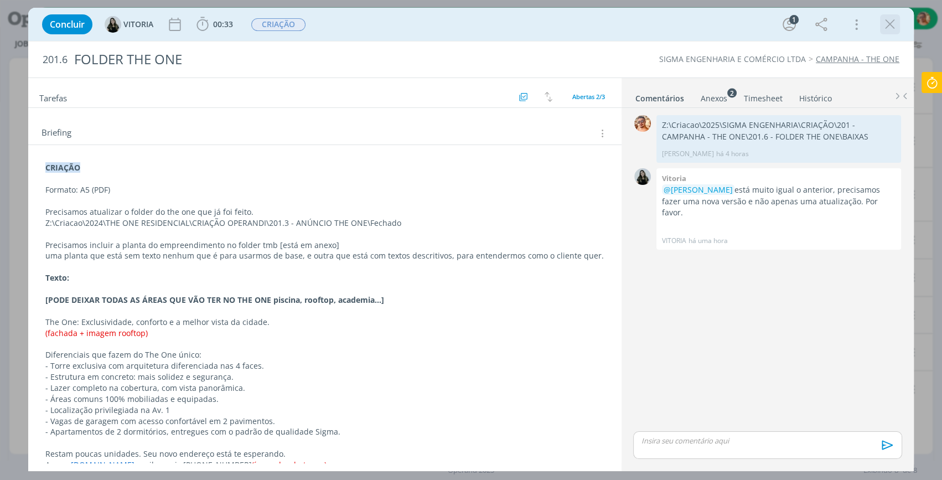
click at [892, 22] on icon "dialog" at bounding box center [890, 24] width 17 height 17
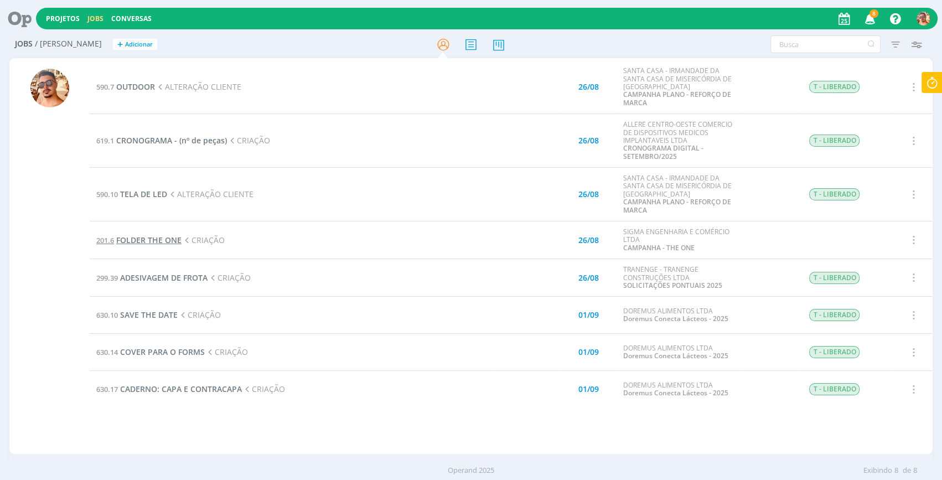
click at [161, 243] on span "FOLDER THE ONE" at bounding box center [148, 240] width 65 height 11
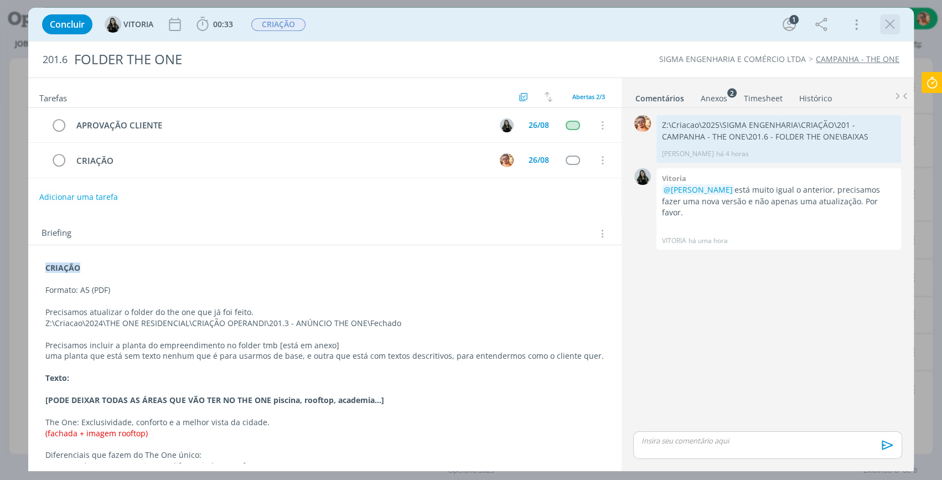
click at [886, 23] on icon "dialog" at bounding box center [890, 24] width 17 height 17
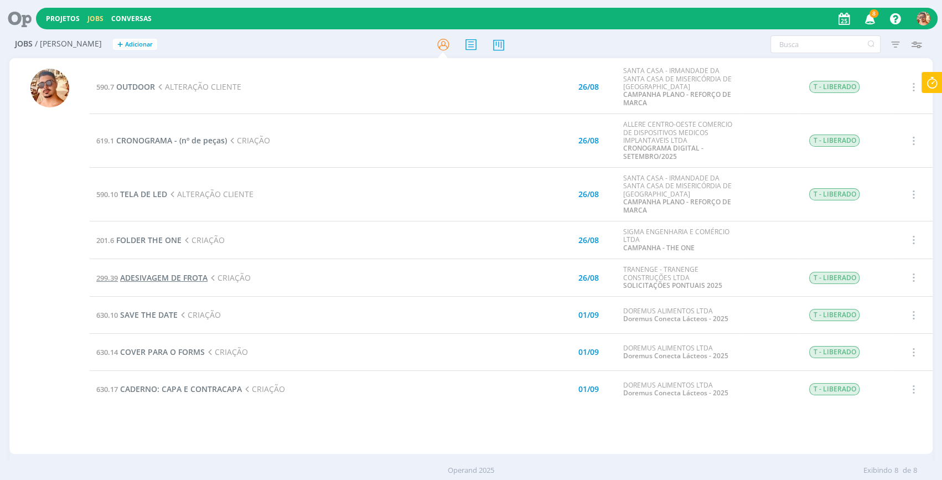
click at [197, 276] on span "ADESIVAGEM DE FROTA" at bounding box center [163, 277] width 87 height 11
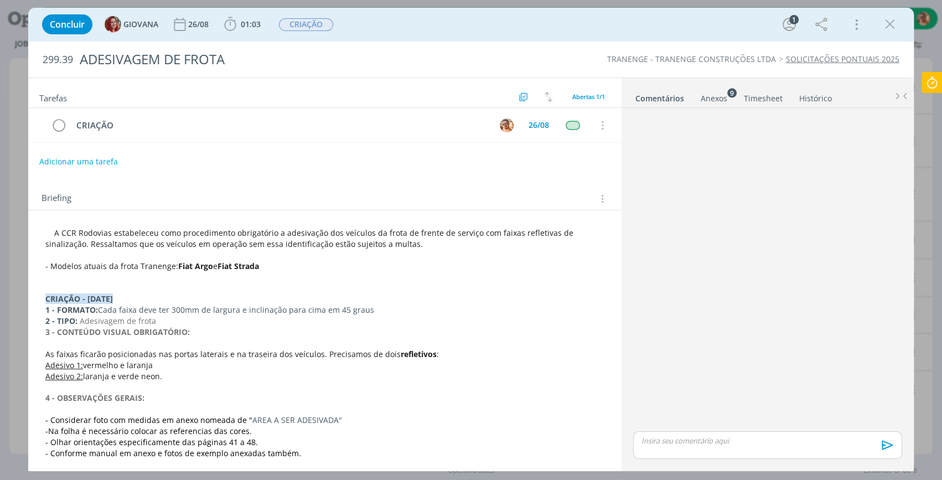
click at [705, 96] on div "Anexos 9" at bounding box center [714, 98] width 27 height 11
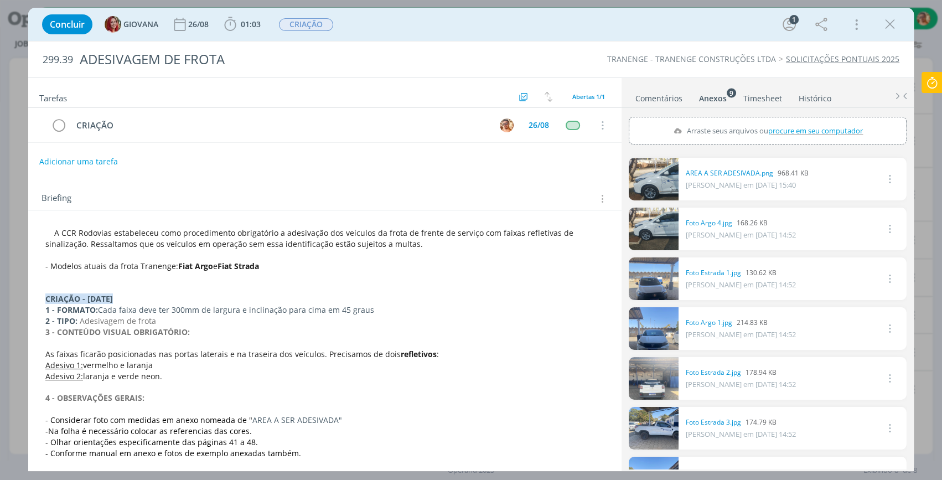
scroll to position [134, 0]
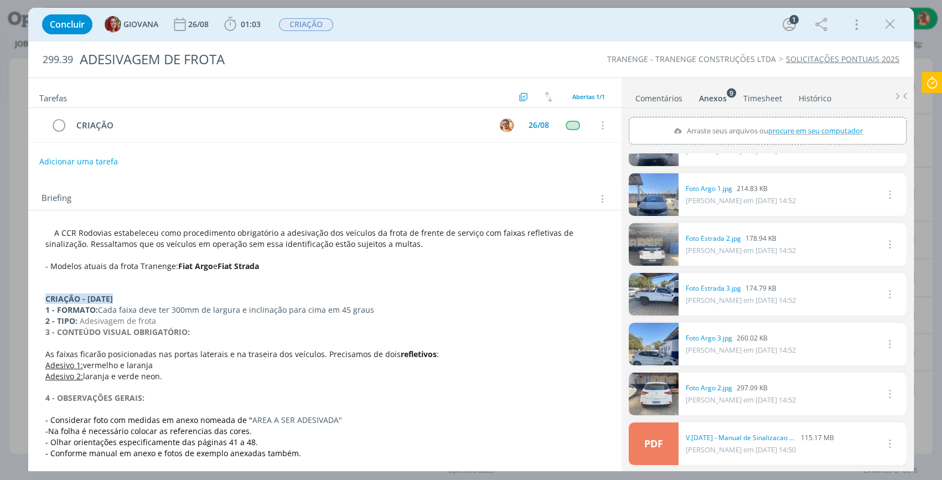
drag, startPoint x: 772, startPoint y: 432, endPoint x: 788, endPoint y: 296, distance: 137.2
click at [789, 293] on div "0 Foto Estrada 3.jpg 174.79 KB GIOVANA em 22/08 às 14:52 Excluir" at bounding box center [768, 294] width 278 height 43
click at [889, 16] on icon "dialog" at bounding box center [890, 24] width 17 height 17
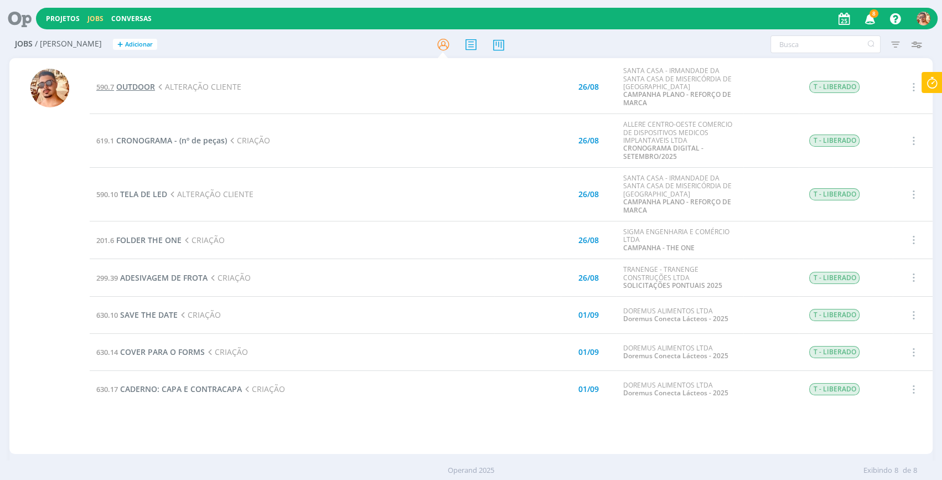
click at [141, 85] on span "OUTDOOR" at bounding box center [135, 86] width 39 height 11
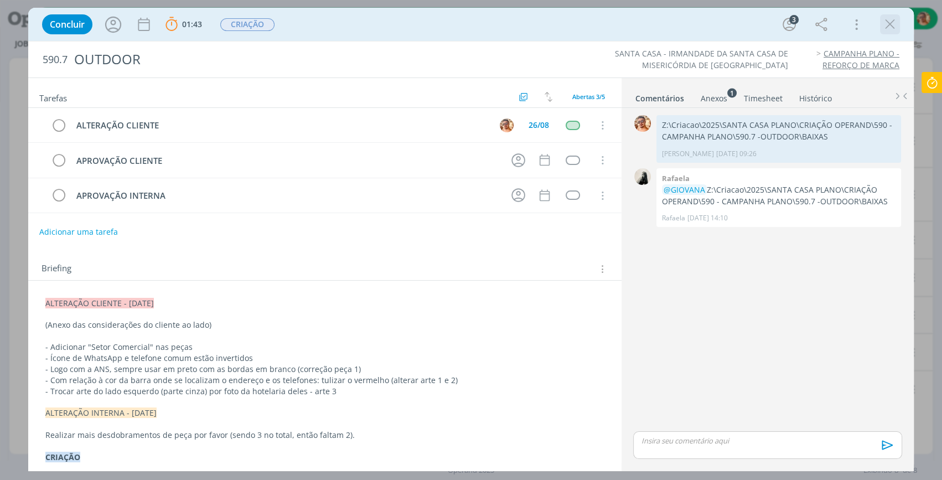
click at [891, 22] on icon "dialog" at bounding box center [890, 24] width 17 height 17
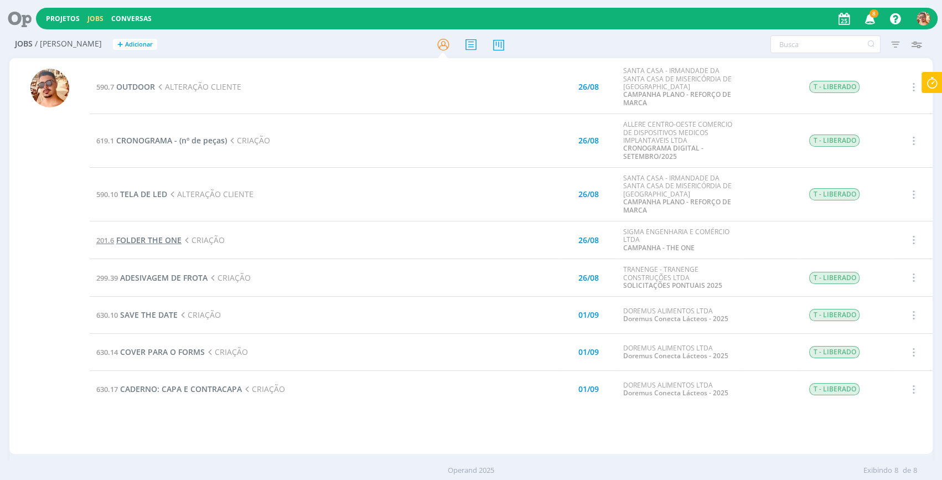
click at [163, 244] on td "201.6 FOLDER THE ONE CRIAÇÃO" at bounding box center [292, 240] width 405 height 38
click at [163, 242] on span "FOLDER THE ONE" at bounding box center [148, 240] width 65 height 11
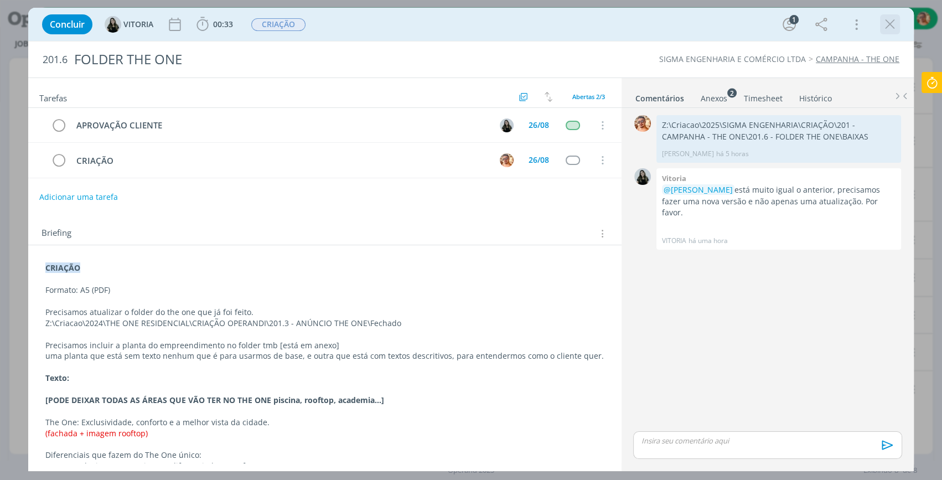
click at [891, 33] on div "dialog" at bounding box center [890, 24] width 20 height 20
click at [889, 29] on icon "dialog" at bounding box center [890, 24] width 17 height 17
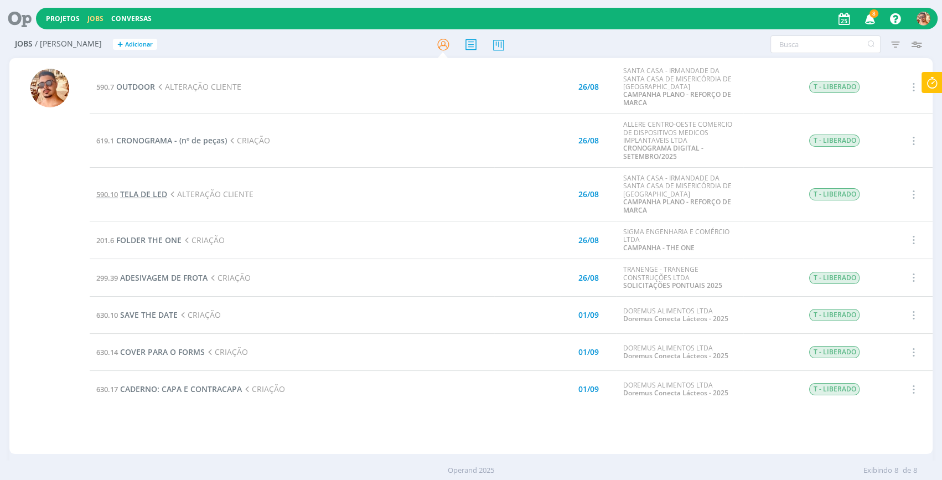
click at [159, 189] on span "TELA DE LED" at bounding box center [143, 194] width 47 height 11
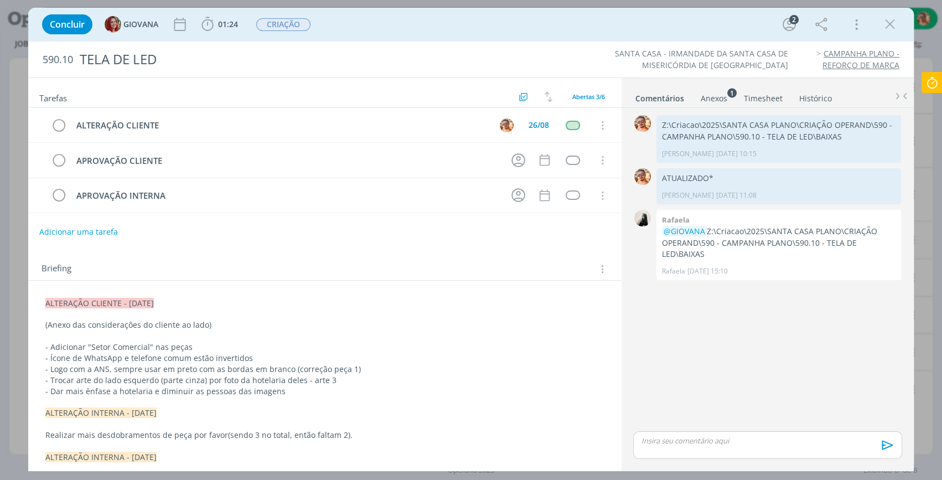
drag, startPoint x: 898, startPoint y: 18, endPoint x: 881, endPoint y: 27, distance: 18.8
click at [896, 18] on button "dialog" at bounding box center [890, 24] width 17 height 17
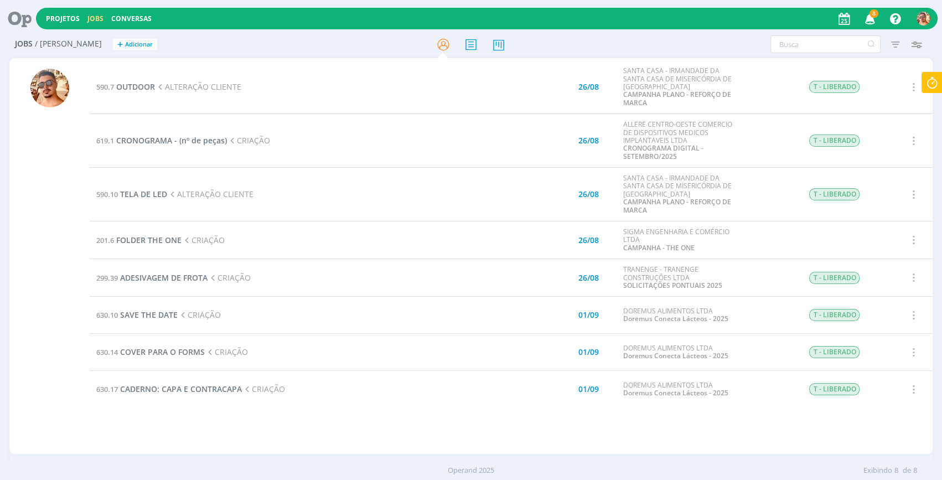
click at [934, 78] on icon at bounding box center [932, 83] width 20 height 22
type input "00:24:06"
click at [919, 89] on span "Parar" at bounding box center [919, 89] width 20 height 11
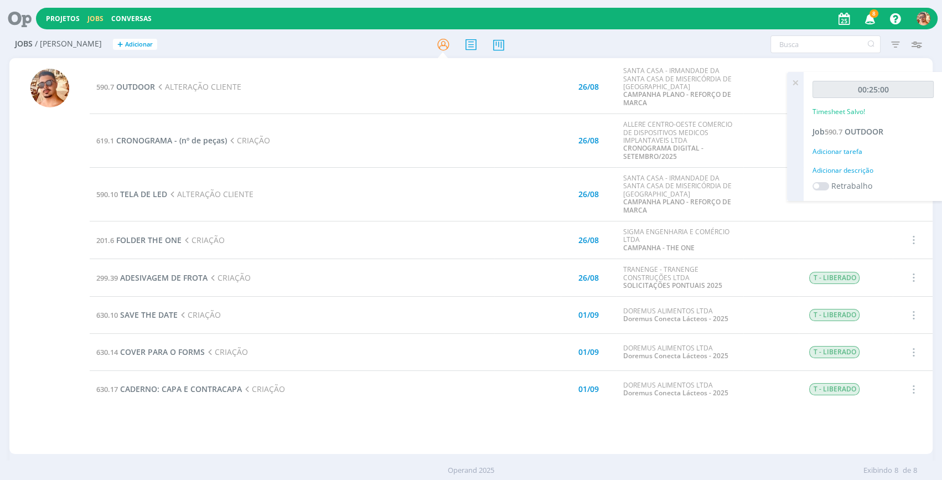
click at [164, 283] on td "299.39 ADESIVAGEM DE FROTA CRIAÇÃO" at bounding box center [292, 278] width 405 height 38
click at [157, 275] on span "ADESIVAGEM DE FROTA" at bounding box center [163, 277] width 87 height 11
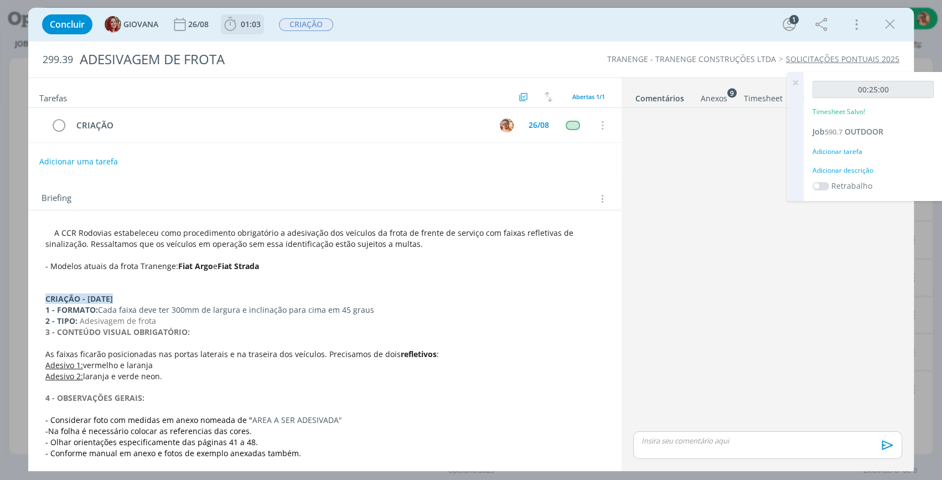
click at [245, 28] on span "01:03" at bounding box center [251, 24] width 20 height 11
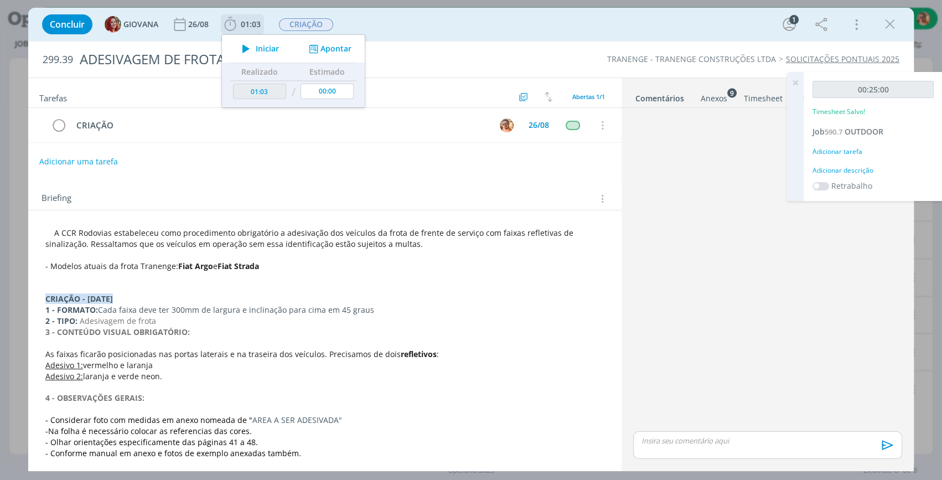
click at [254, 43] on icon "dialog" at bounding box center [245, 49] width 19 height 14
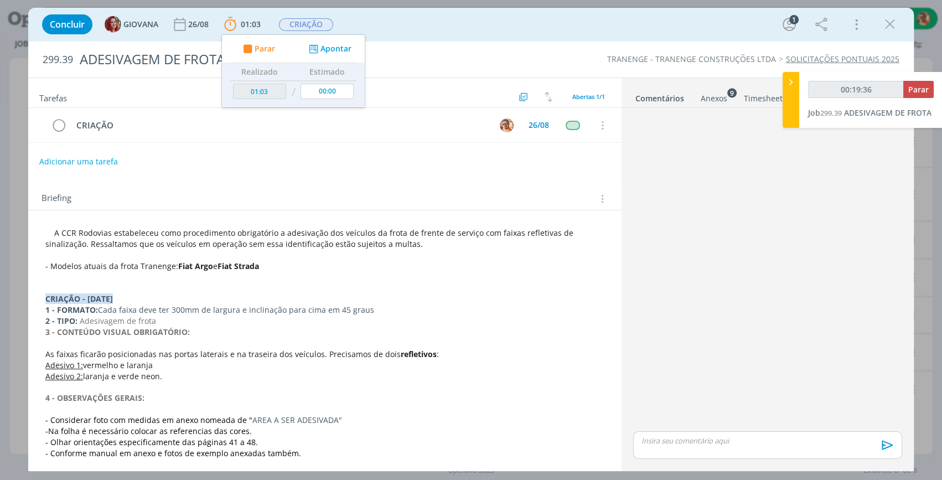
click at [724, 96] on div "Anexos 9" at bounding box center [714, 98] width 27 height 11
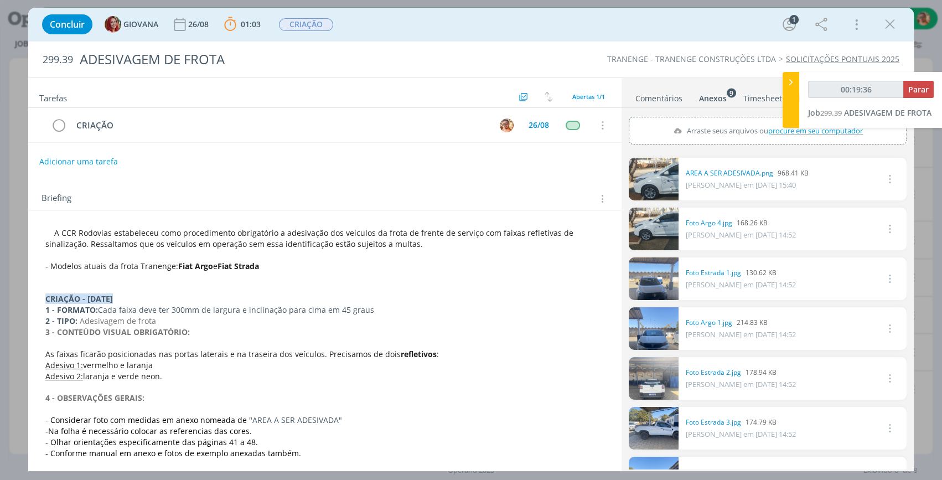
scroll to position [134, 0]
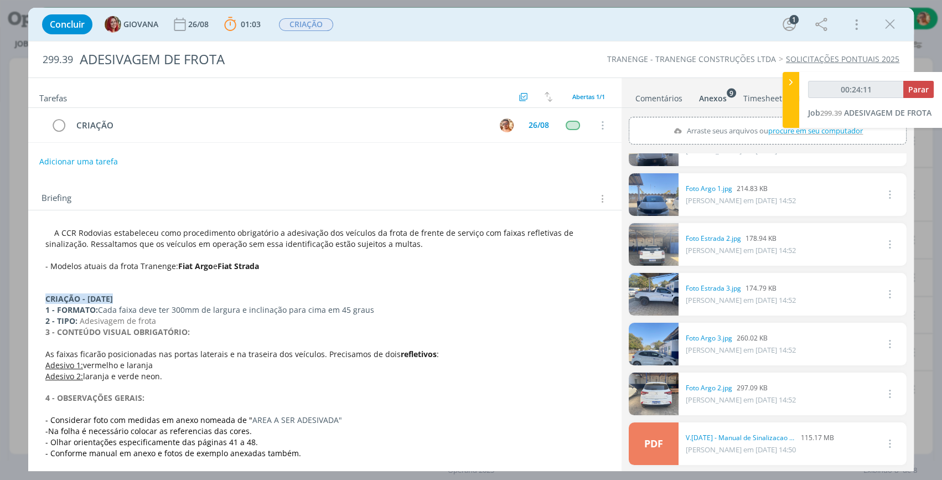
drag, startPoint x: 893, startPoint y: 21, endPoint x: 249, endPoint y: 480, distance: 790.0
click at [891, 22] on icon "dialog" at bounding box center [890, 24] width 17 height 17
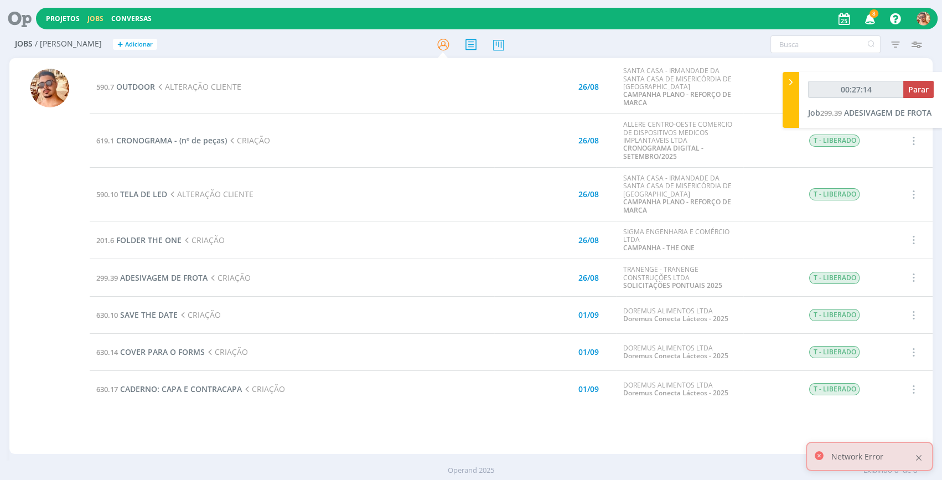
click at [917, 457] on div at bounding box center [919, 458] width 10 height 10
click at [169, 277] on span "ADESIVAGEM DE FROTA" at bounding box center [163, 277] width 87 height 11
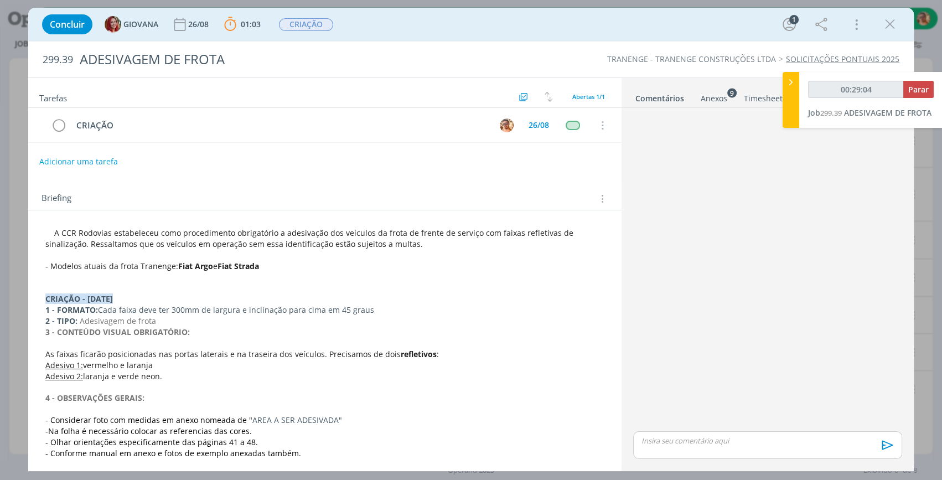
click at [709, 93] on div "Anexos 9" at bounding box center [714, 98] width 27 height 11
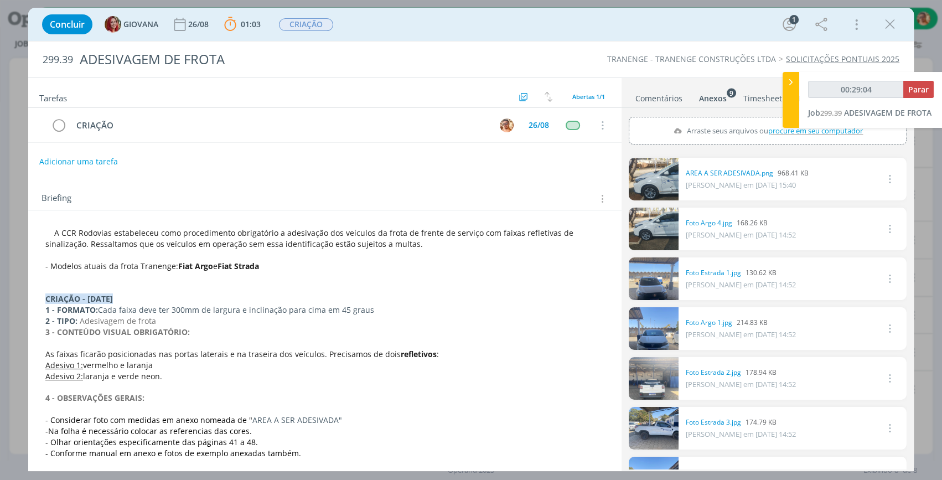
type input "00:29:05"
click at [792, 78] on icon at bounding box center [791, 82] width 11 height 12
click at [674, 100] on link "Comentários" at bounding box center [659, 96] width 48 height 16
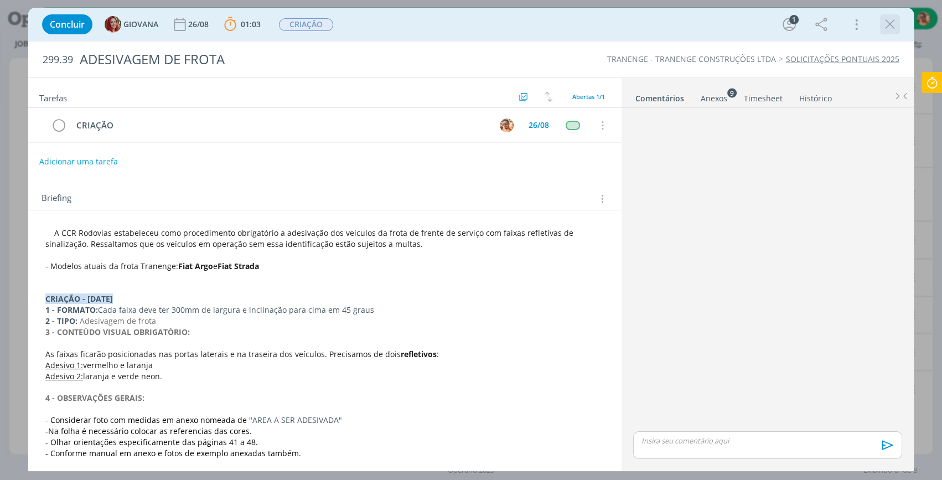
click at [896, 24] on icon "dialog" at bounding box center [890, 24] width 17 height 17
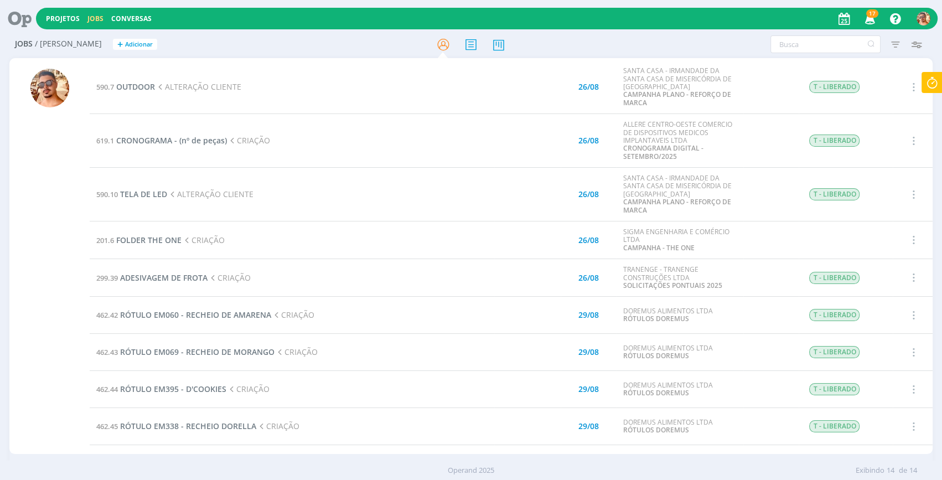
click at [935, 79] on icon at bounding box center [932, 83] width 20 height 22
click at [911, 84] on span "Parar" at bounding box center [919, 89] width 20 height 11
type input "01:20:00"
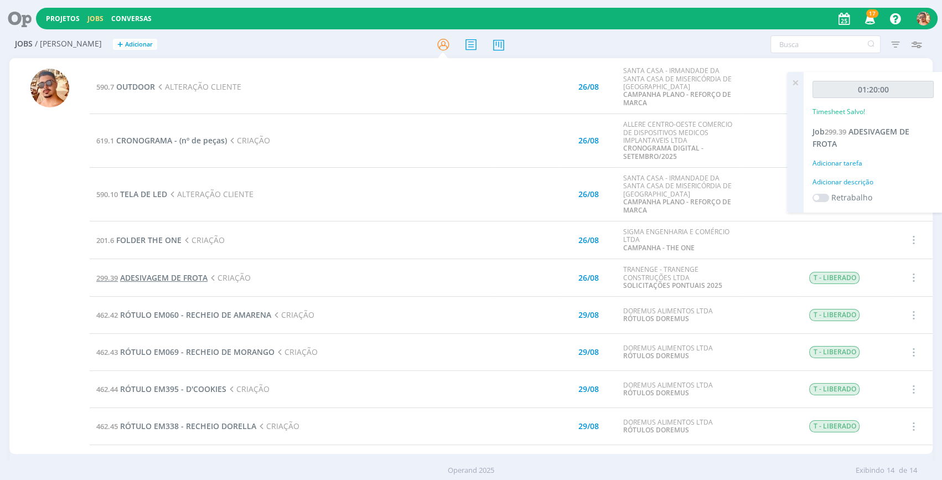
click at [169, 272] on span "ADESIVAGEM DE FROTA" at bounding box center [163, 277] width 87 height 11
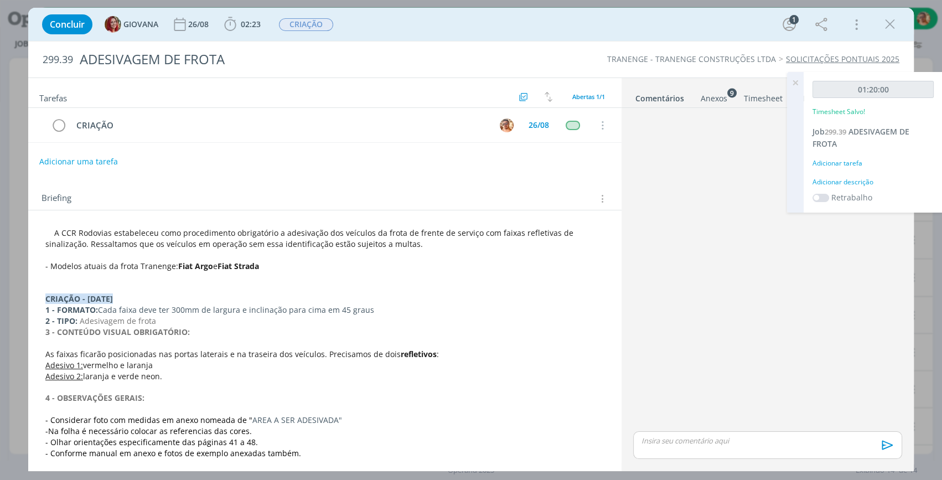
drag, startPoint x: 791, startPoint y: 81, endPoint x: 739, endPoint y: 99, distance: 55.5
click at [788, 82] on icon at bounding box center [796, 83] width 20 height 22
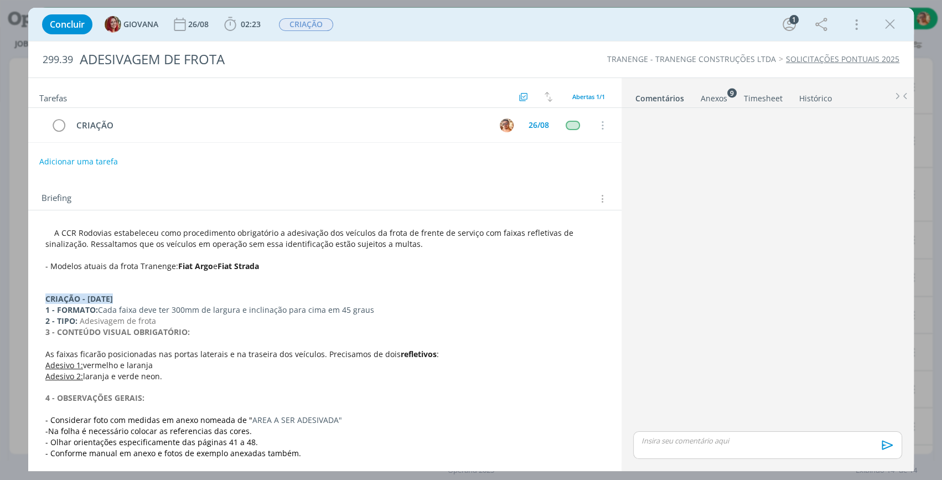
click at [716, 101] on div "Anexos 9" at bounding box center [714, 98] width 27 height 11
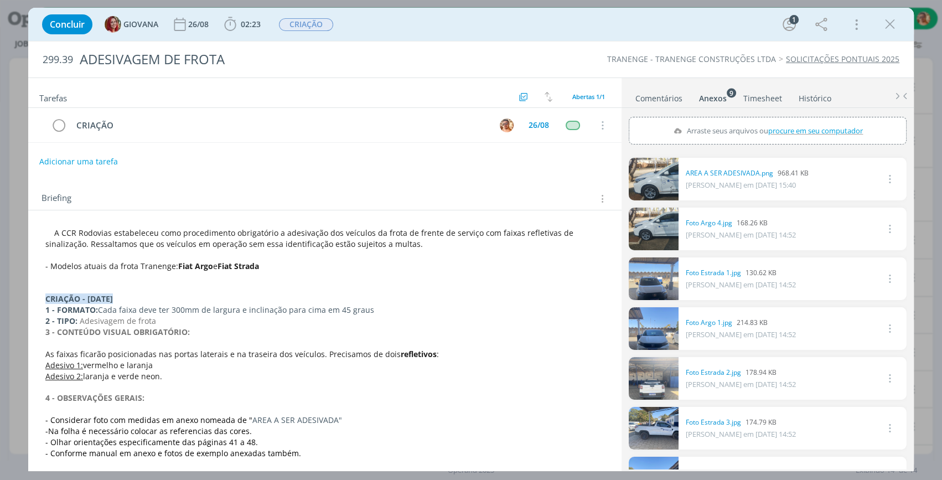
click at [668, 100] on link "Comentários" at bounding box center [659, 96] width 48 height 16
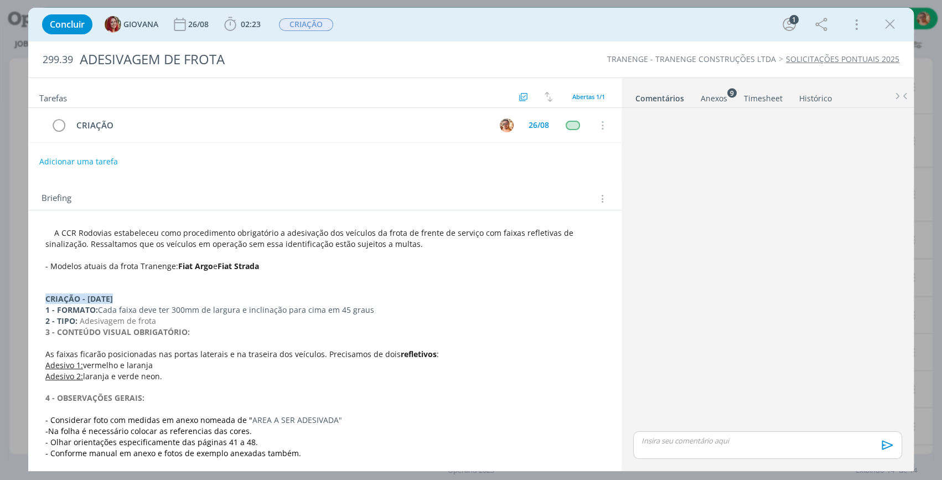
click at [708, 447] on div "dialog" at bounding box center [767, 445] width 269 height 28
click at [890, 451] on icon "dialog" at bounding box center [886, 449] width 17 height 17
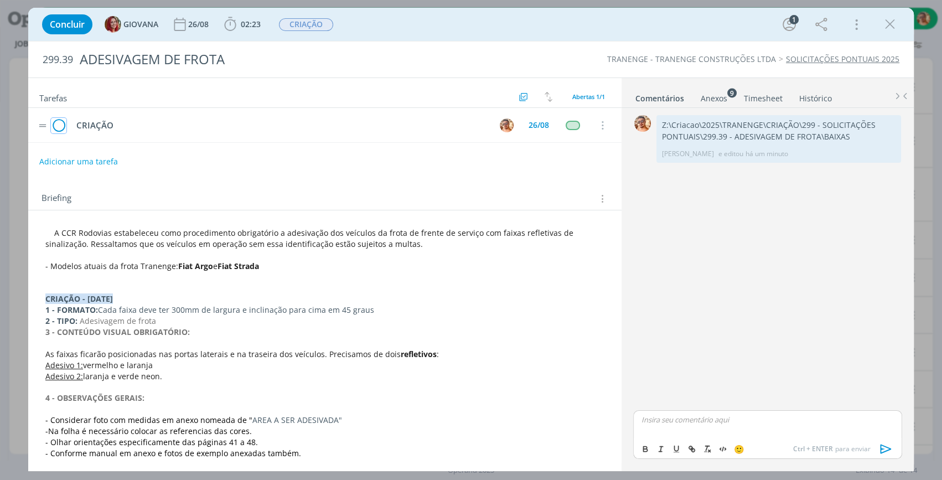
click at [56, 127] on icon "dialog" at bounding box center [59, 125] width 16 height 17
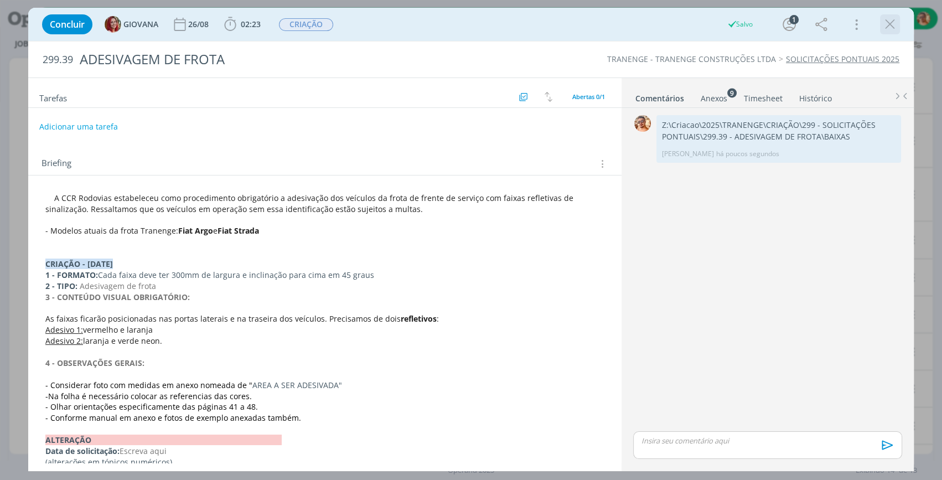
click at [896, 22] on icon "dialog" at bounding box center [890, 24] width 17 height 17
